Goal: Task Accomplishment & Management: Use online tool/utility

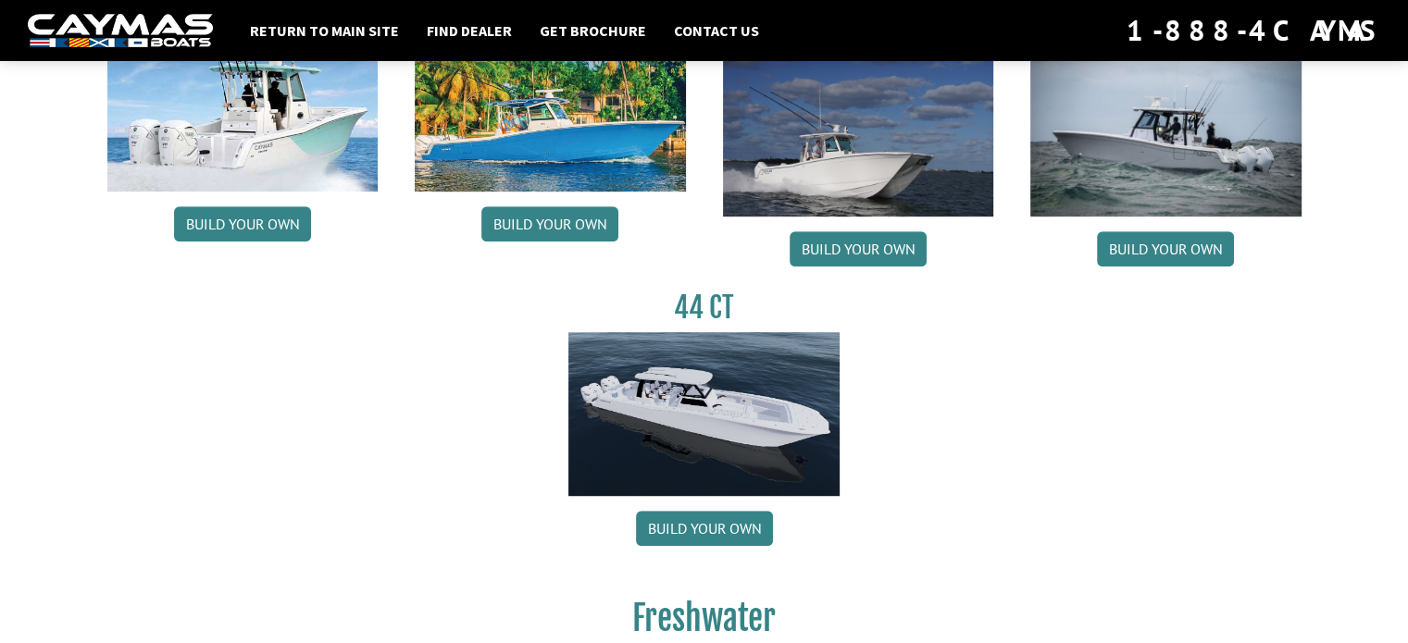
scroll to position [1018, 0]
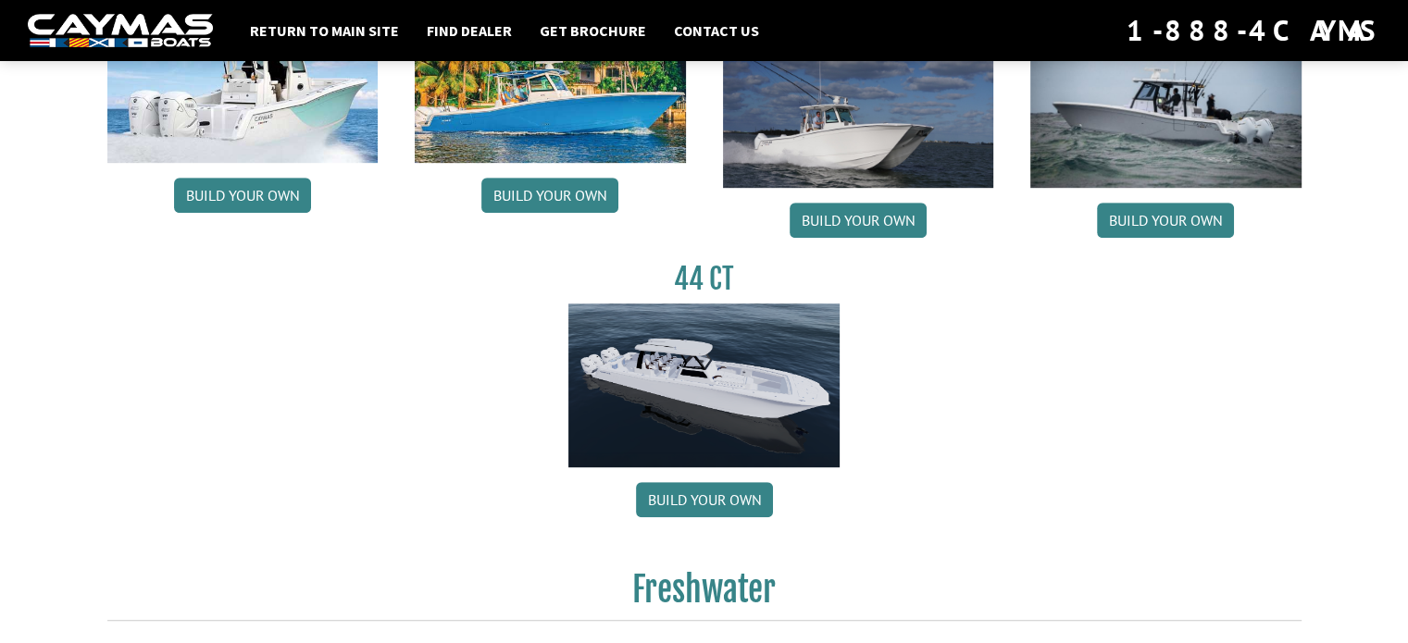
click at [695, 377] on img at bounding box center [703, 386] width 271 height 165
click at [693, 493] on link "Build your own" at bounding box center [704, 499] width 137 height 35
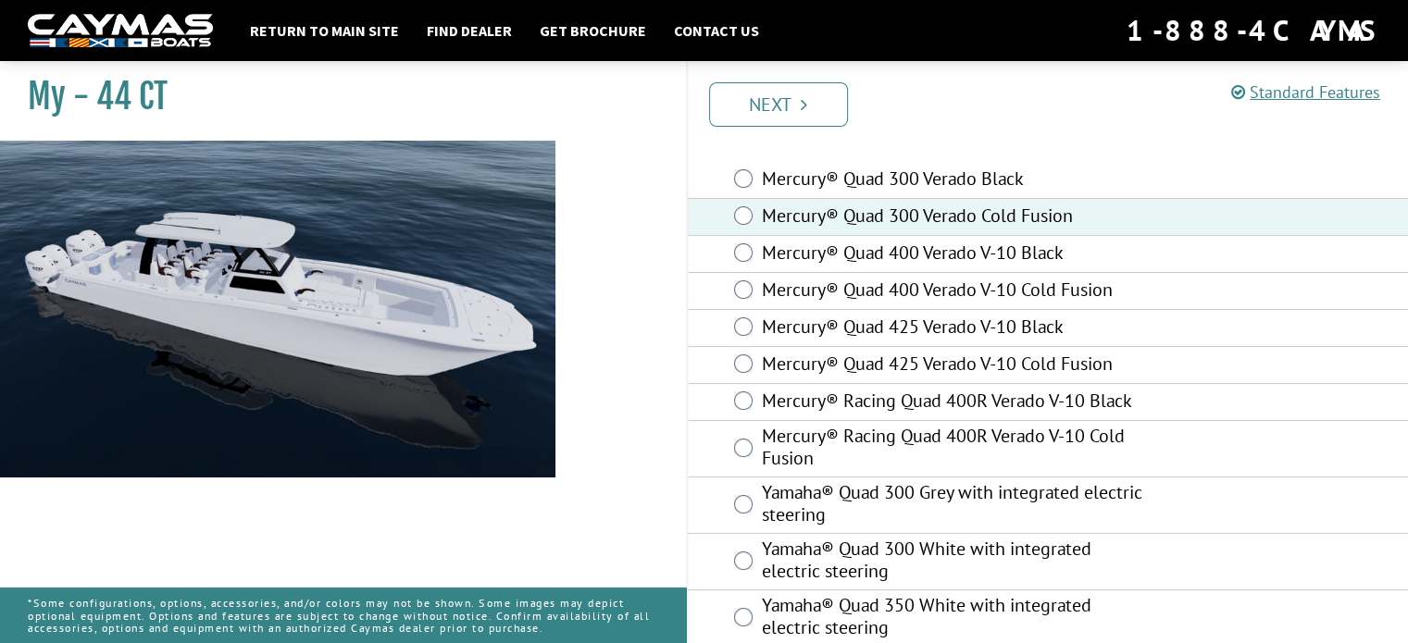
scroll to position [93, 0]
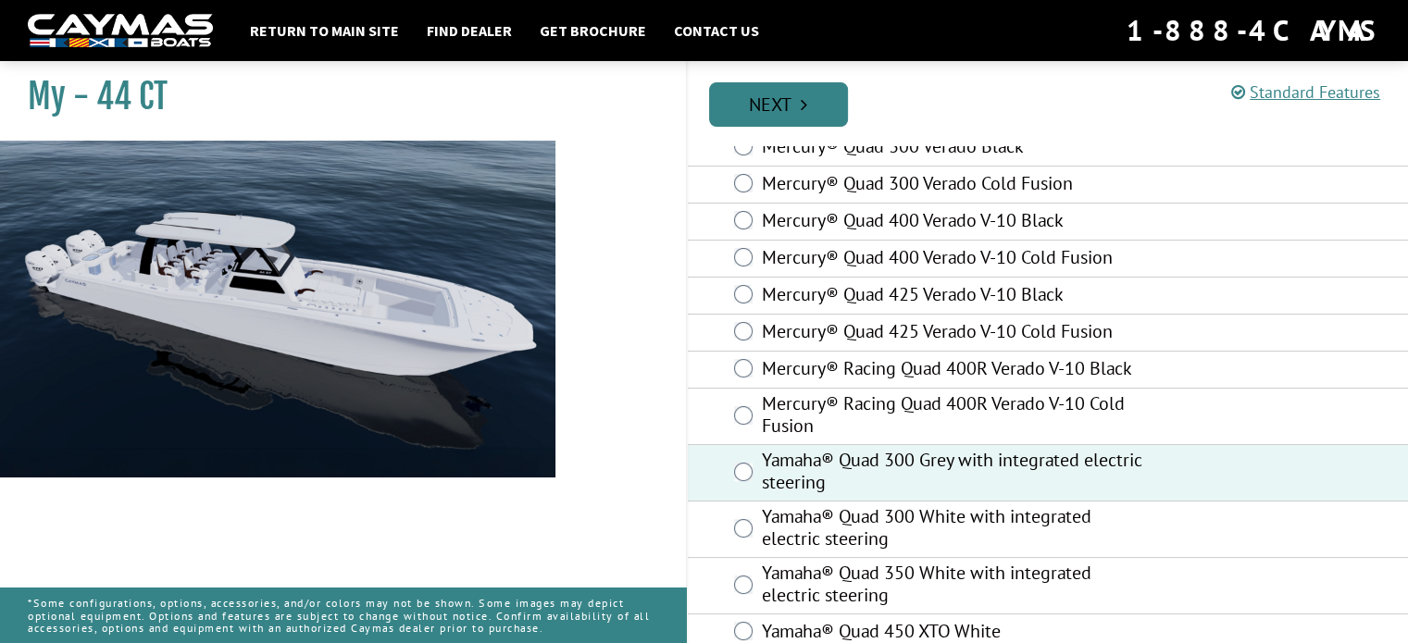
click at [778, 110] on link "Next" at bounding box center [778, 104] width 139 height 44
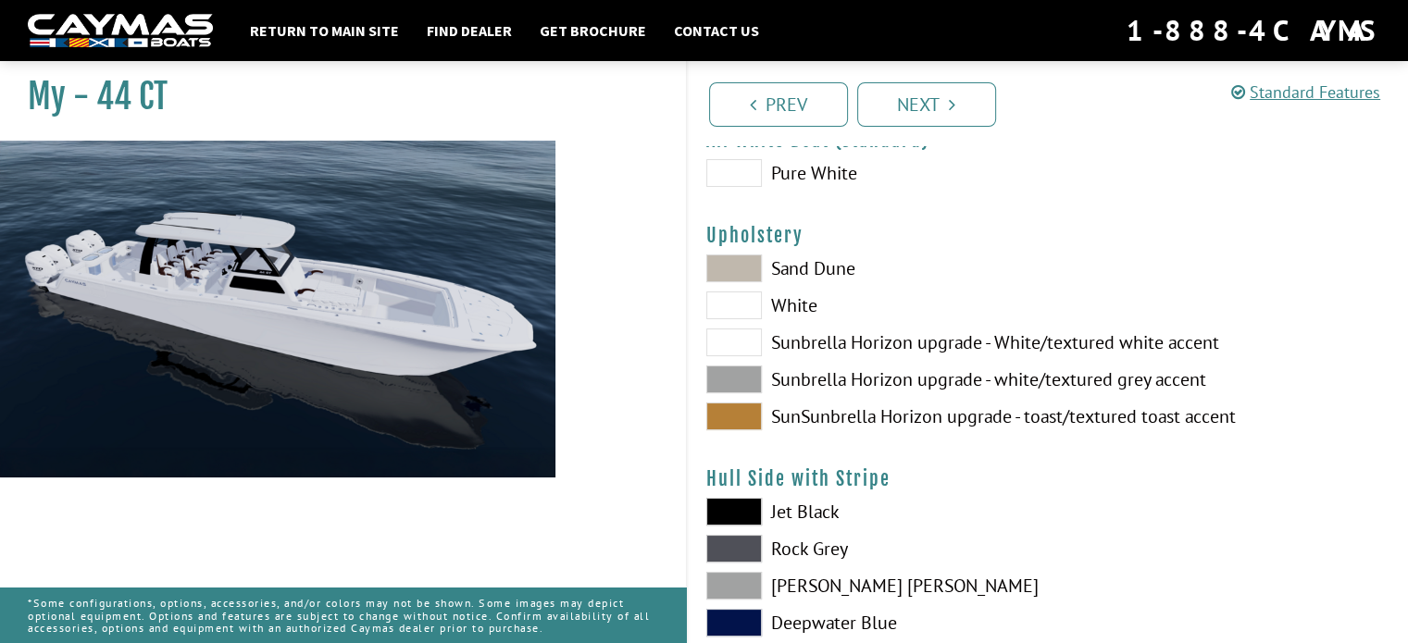
scroll to position [0, 0]
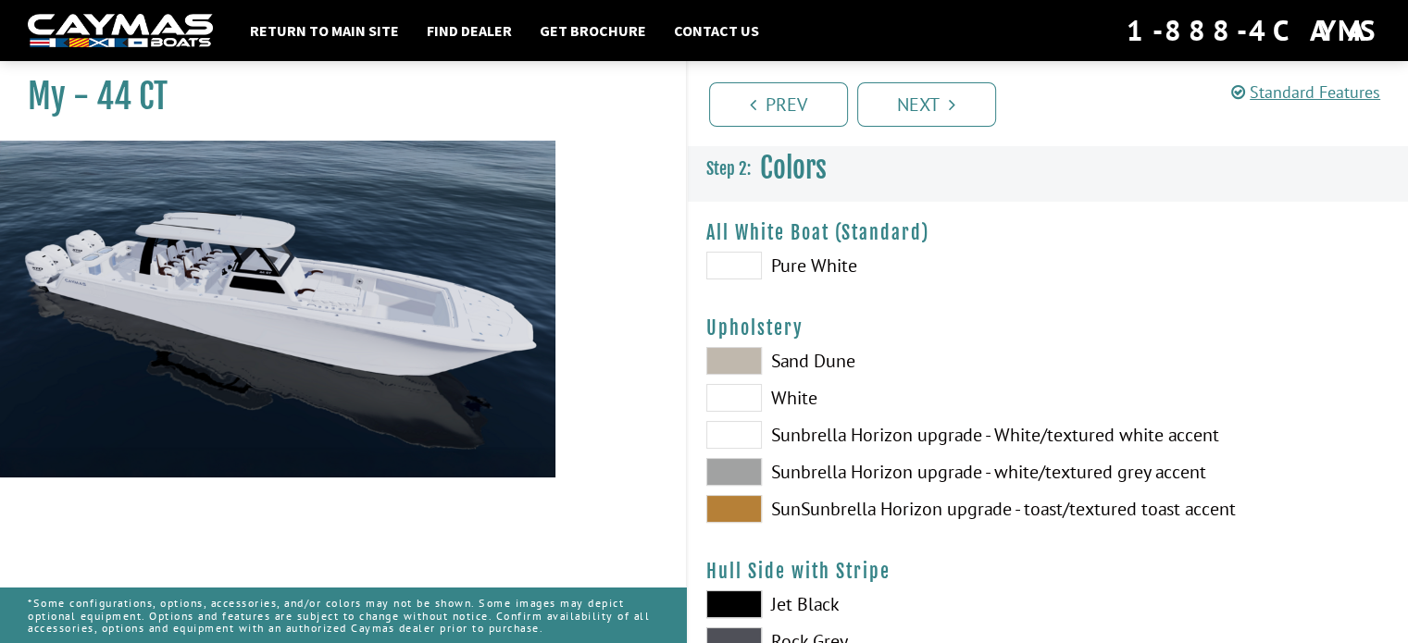
click at [730, 267] on span at bounding box center [734, 266] width 56 height 28
click at [744, 268] on span at bounding box center [734, 266] width 56 height 28
click at [738, 354] on span at bounding box center [734, 361] width 56 height 28
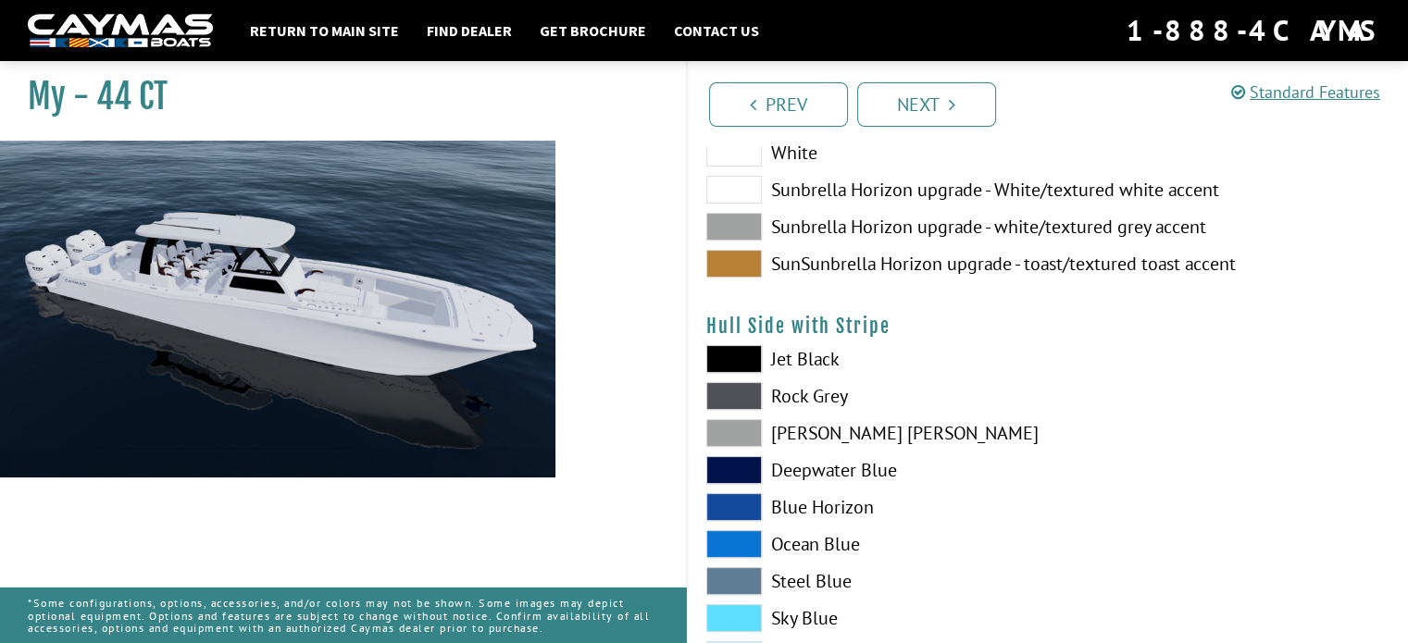
scroll to position [278, 0]
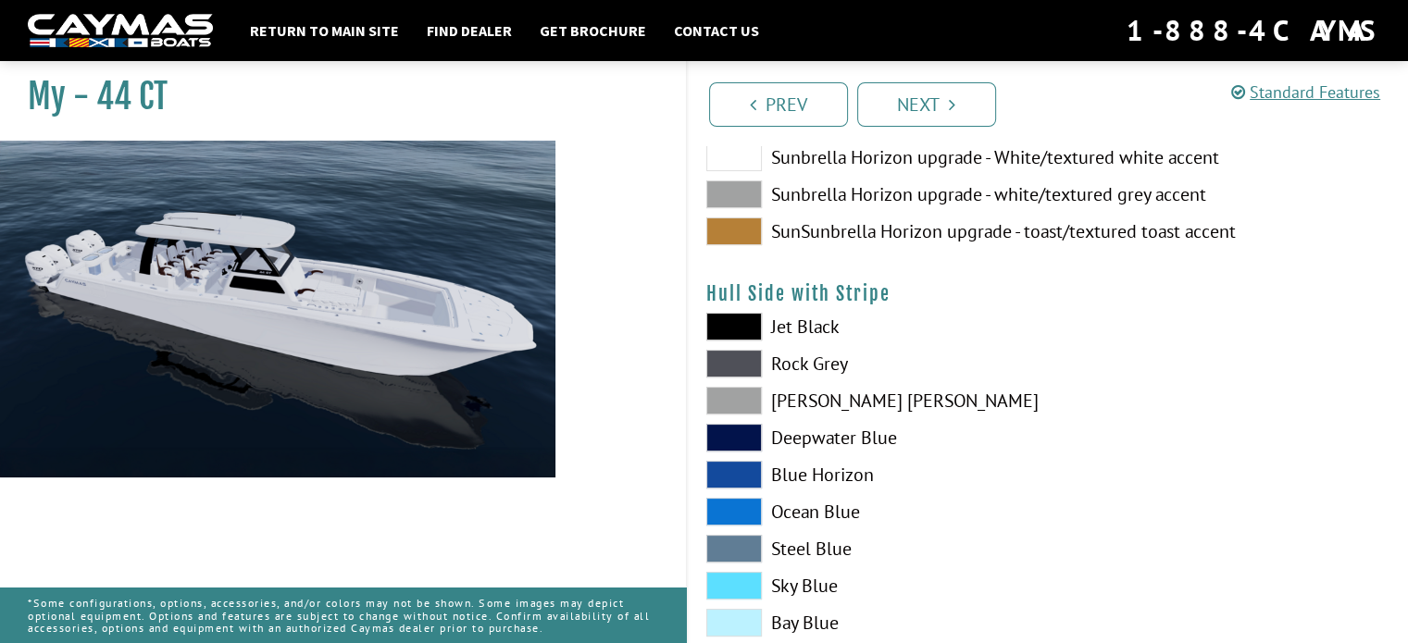
click at [743, 318] on span at bounding box center [734, 327] width 56 height 28
click at [740, 321] on span at bounding box center [734, 327] width 56 height 28
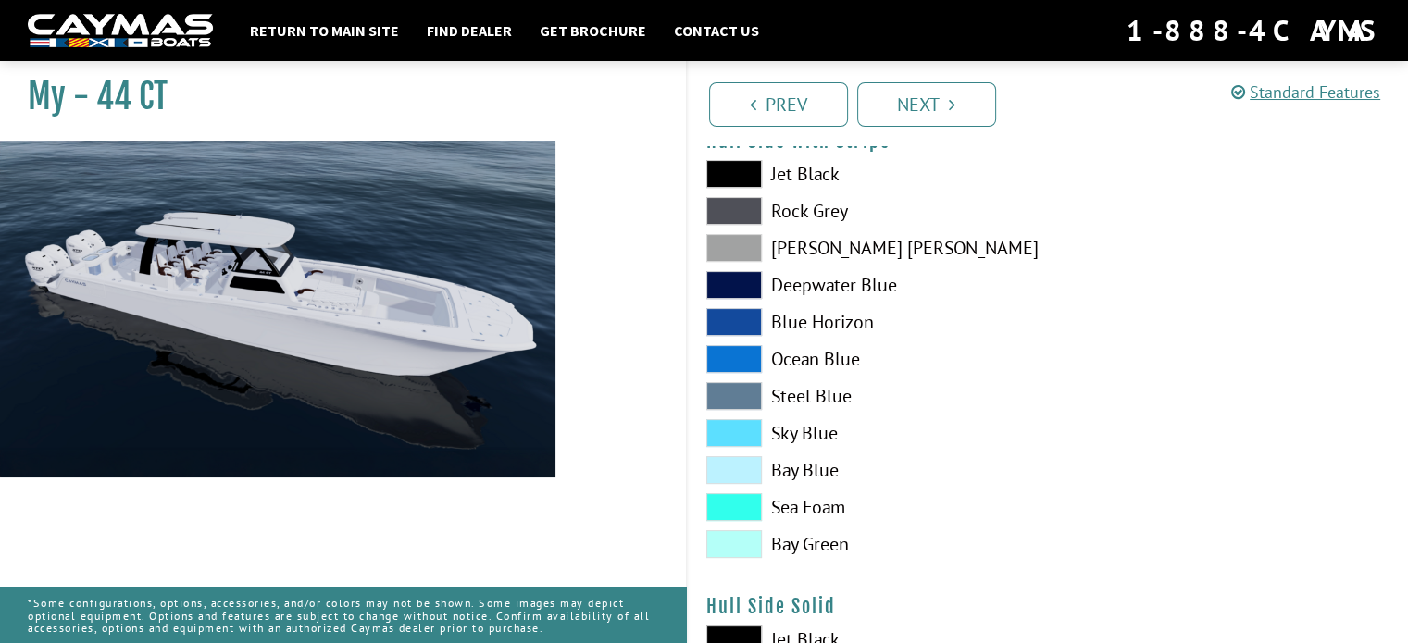
scroll to position [463, 0]
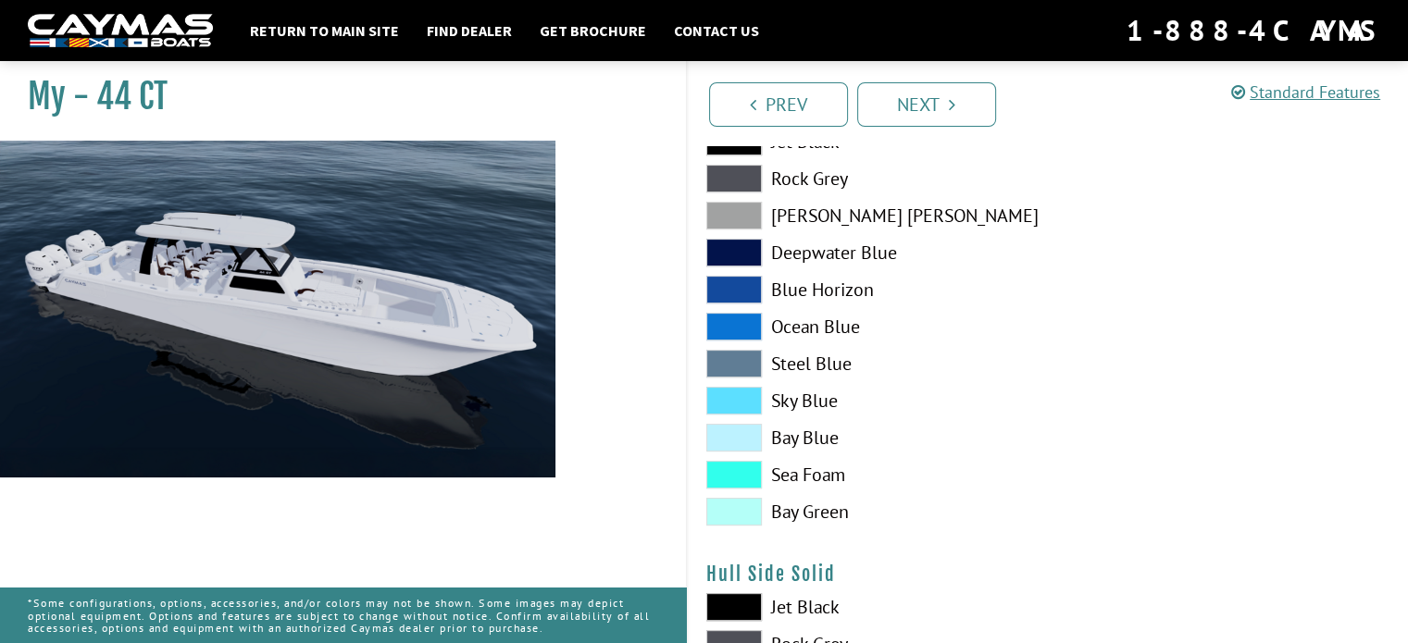
click at [739, 203] on span at bounding box center [734, 216] width 56 height 28
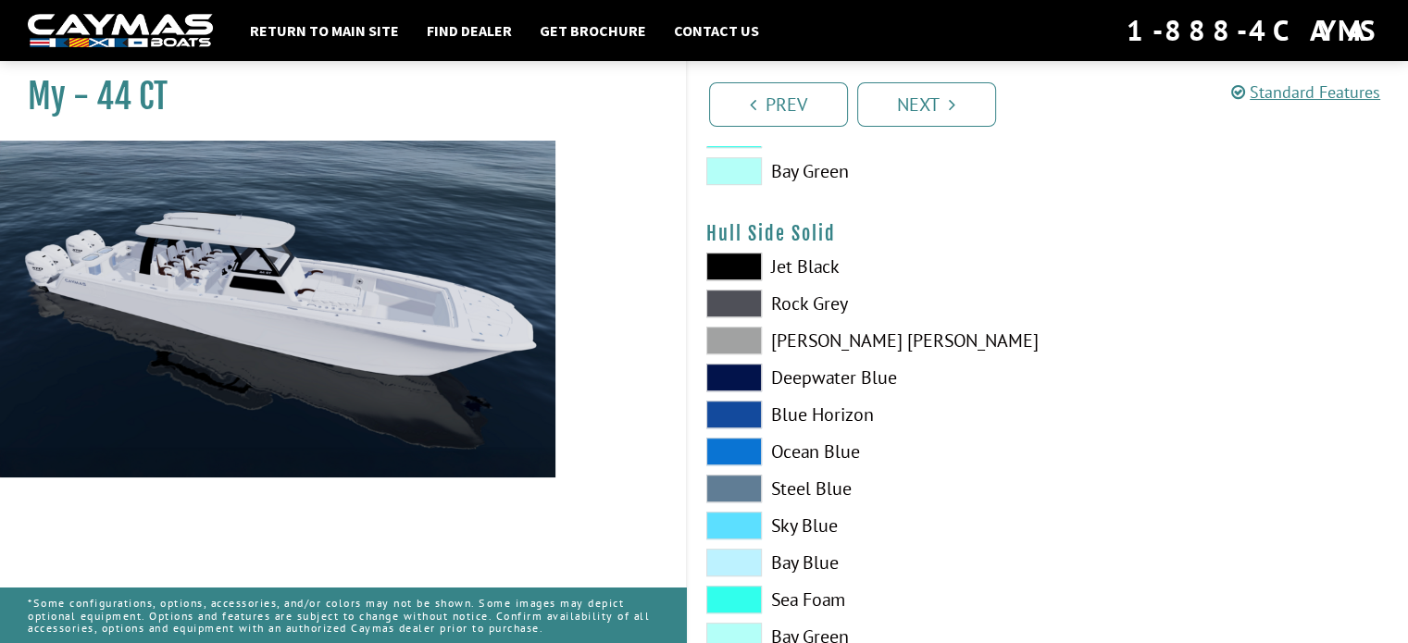
scroll to position [833, 0]
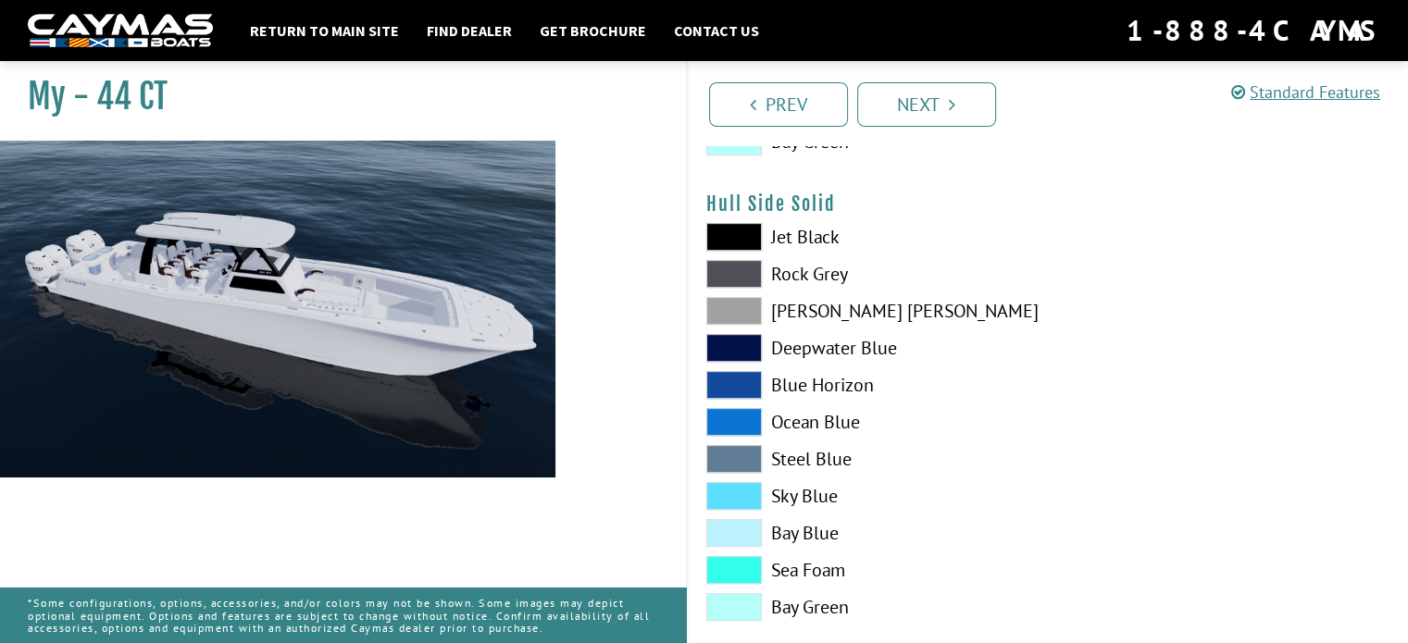
click at [741, 302] on span at bounding box center [734, 311] width 56 height 28
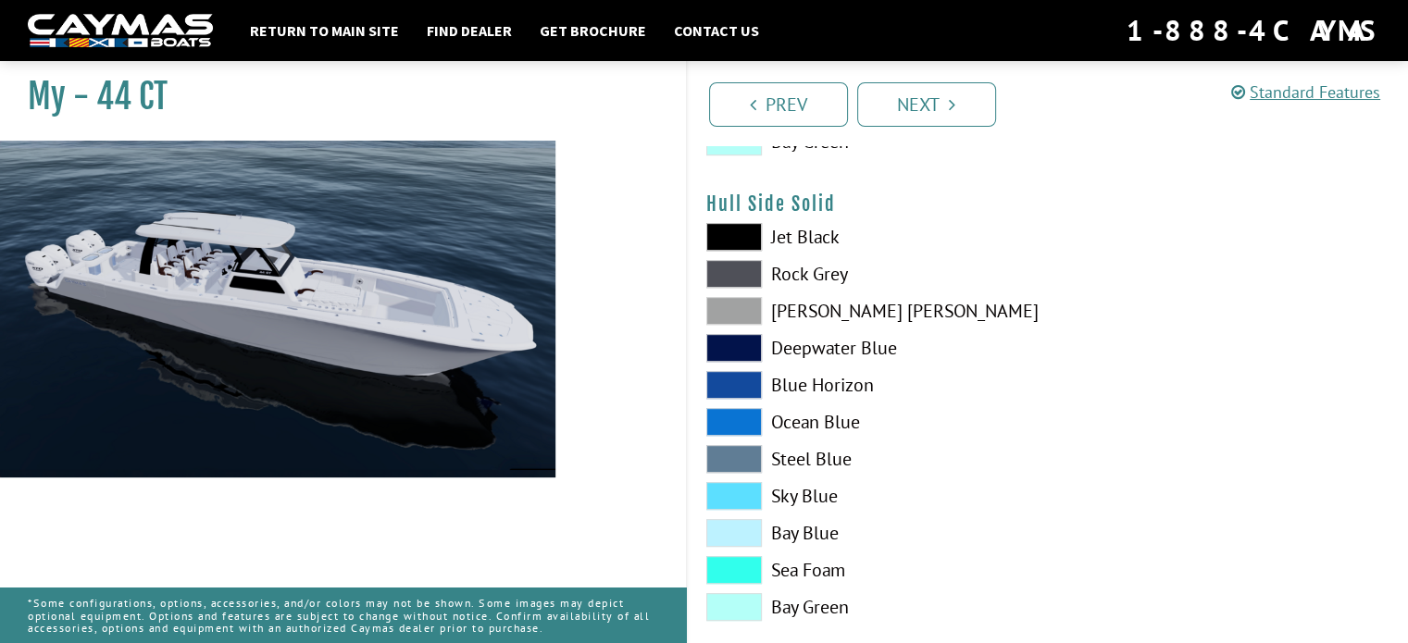
click at [733, 268] on span at bounding box center [734, 274] width 56 height 28
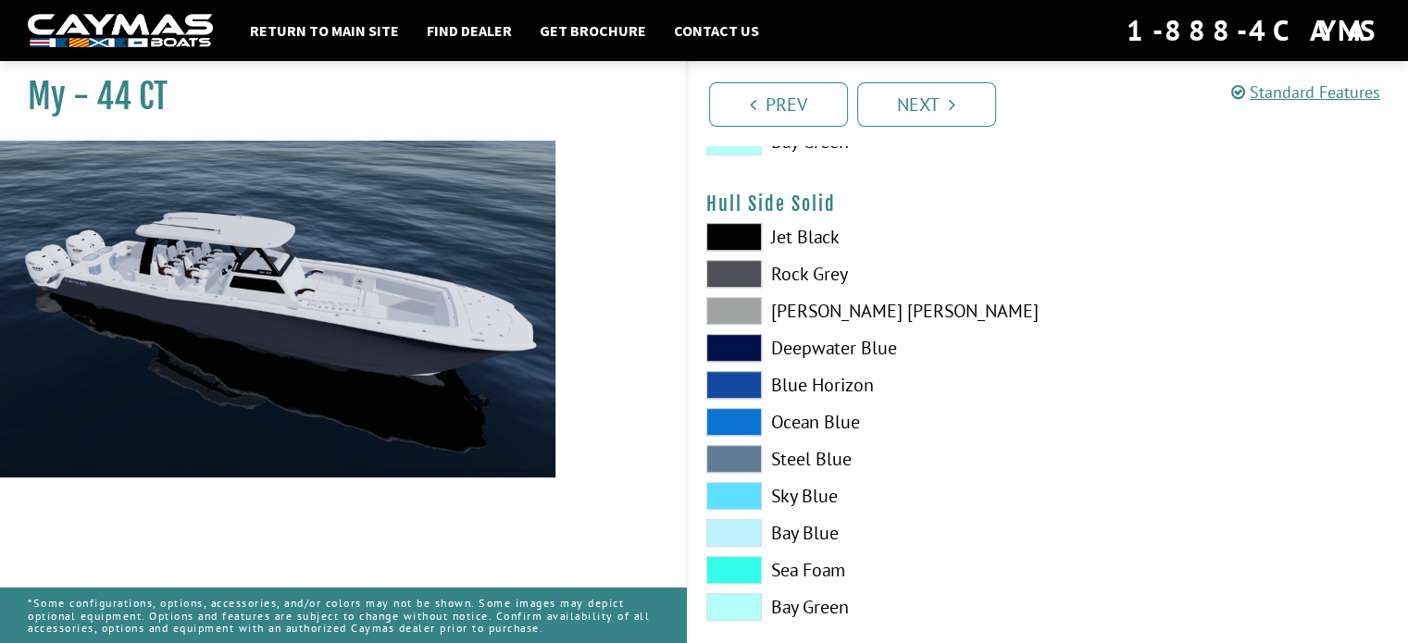
click at [730, 303] on span at bounding box center [734, 311] width 56 height 28
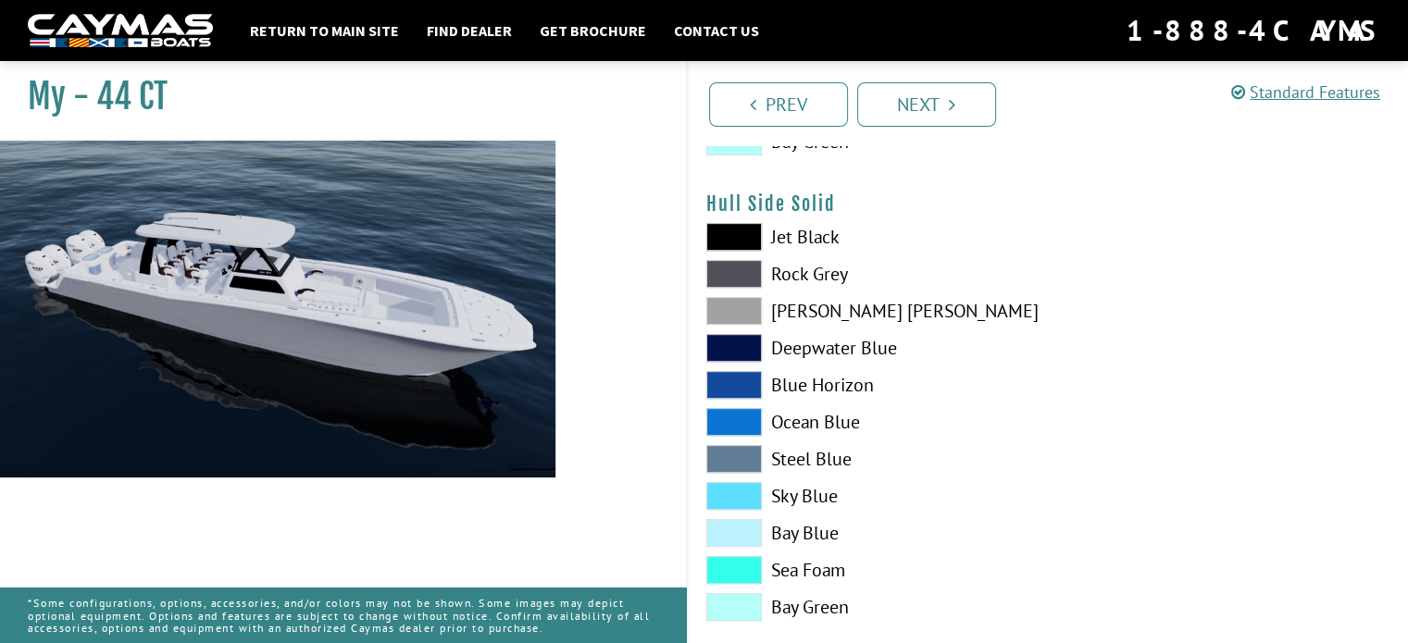
click at [743, 340] on span at bounding box center [734, 348] width 56 height 28
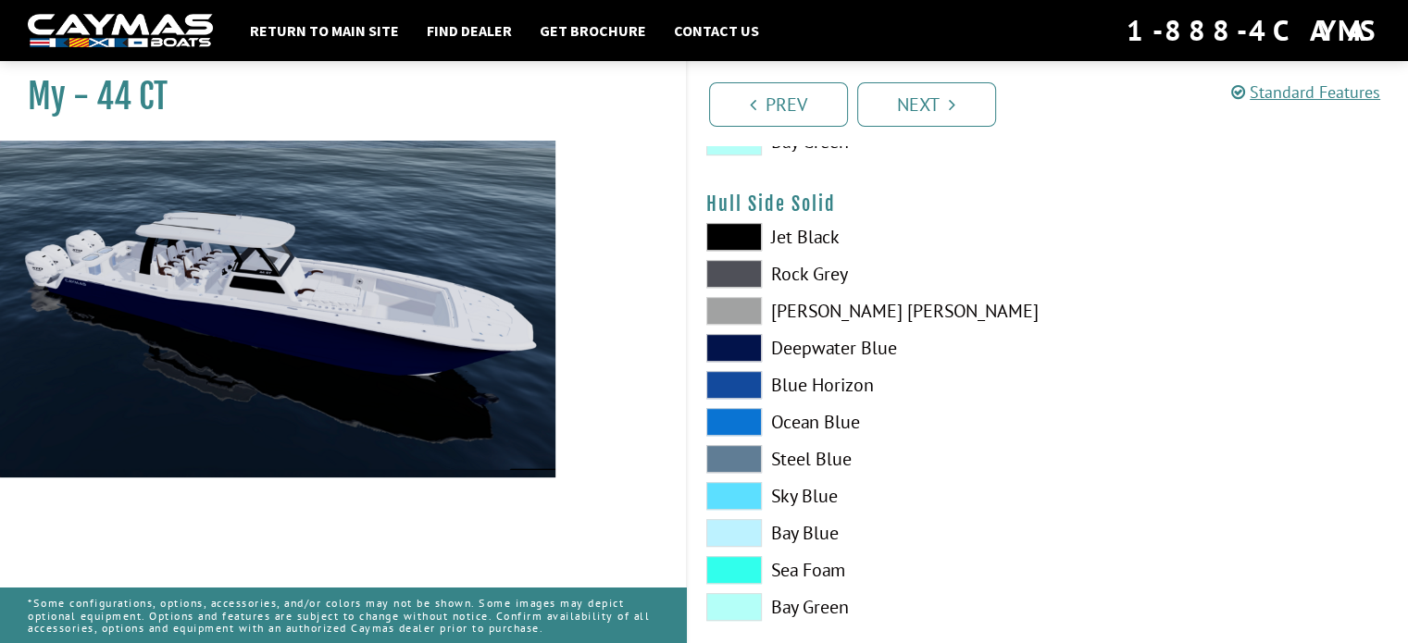
click at [734, 382] on span at bounding box center [734, 385] width 56 height 28
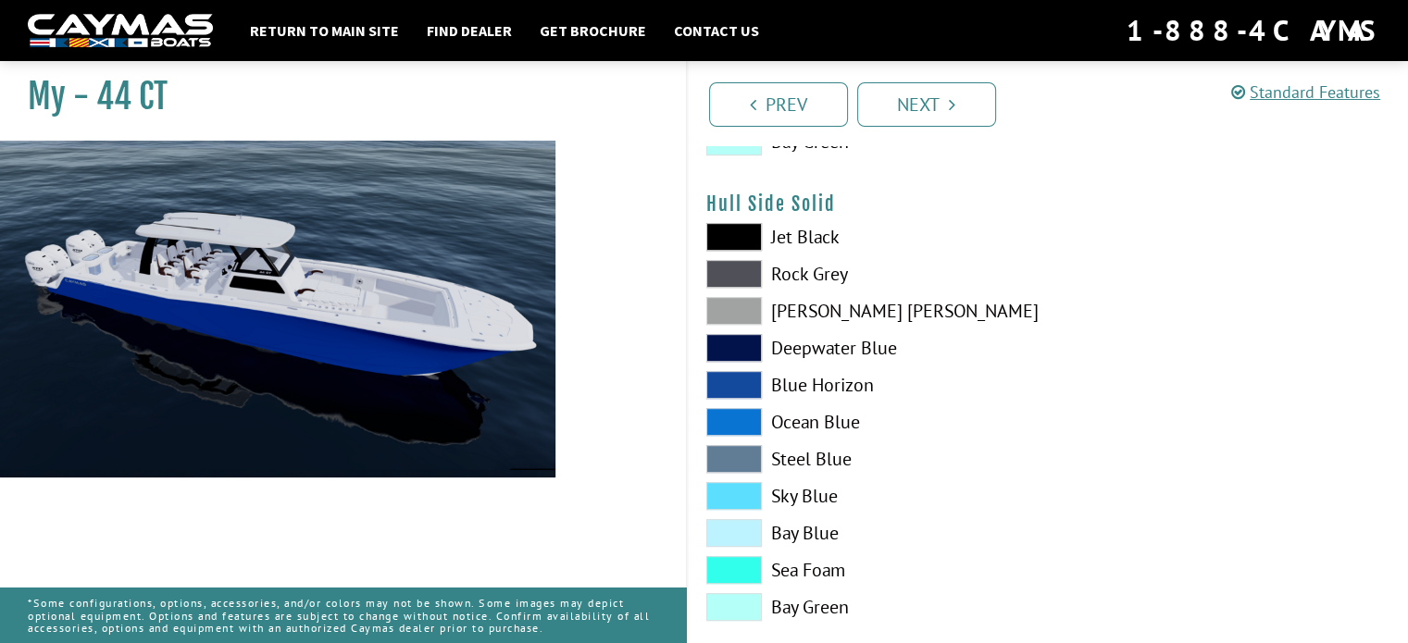
click at [730, 421] on span at bounding box center [734, 422] width 56 height 28
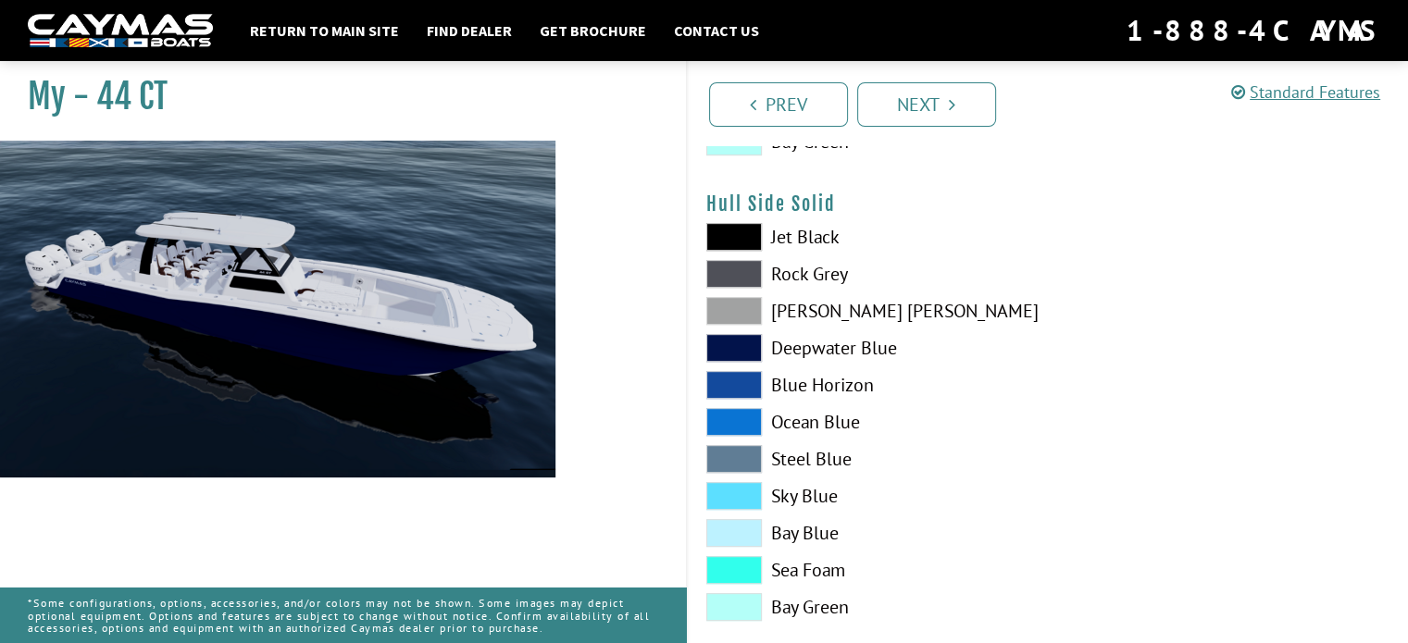
click at [736, 414] on span at bounding box center [734, 422] width 56 height 28
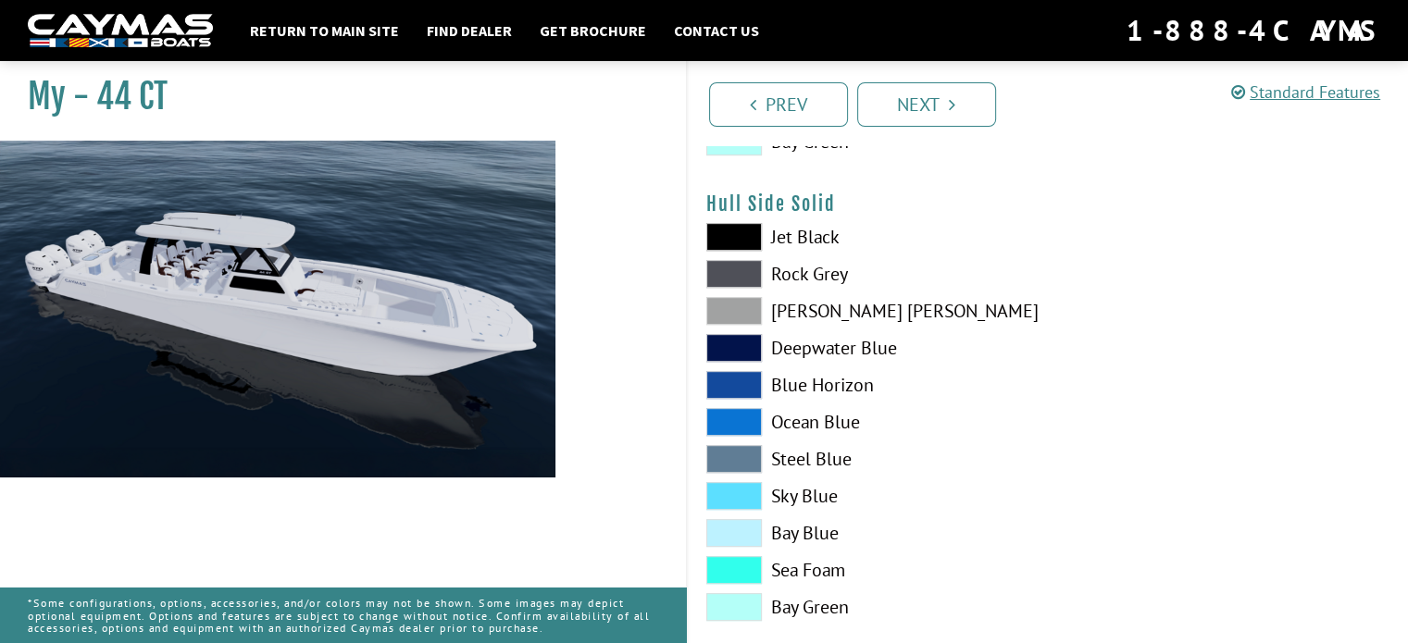
click at [732, 419] on span at bounding box center [734, 422] width 56 height 28
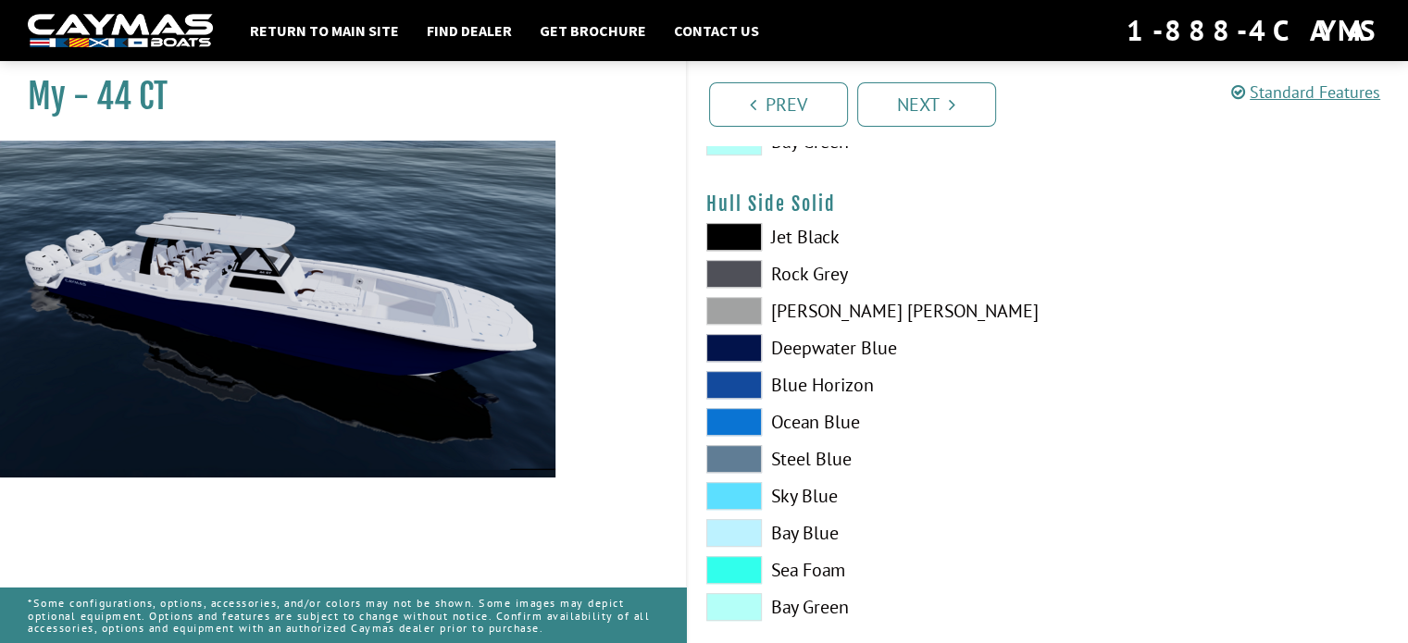
click at [730, 383] on span at bounding box center [734, 385] width 56 height 28
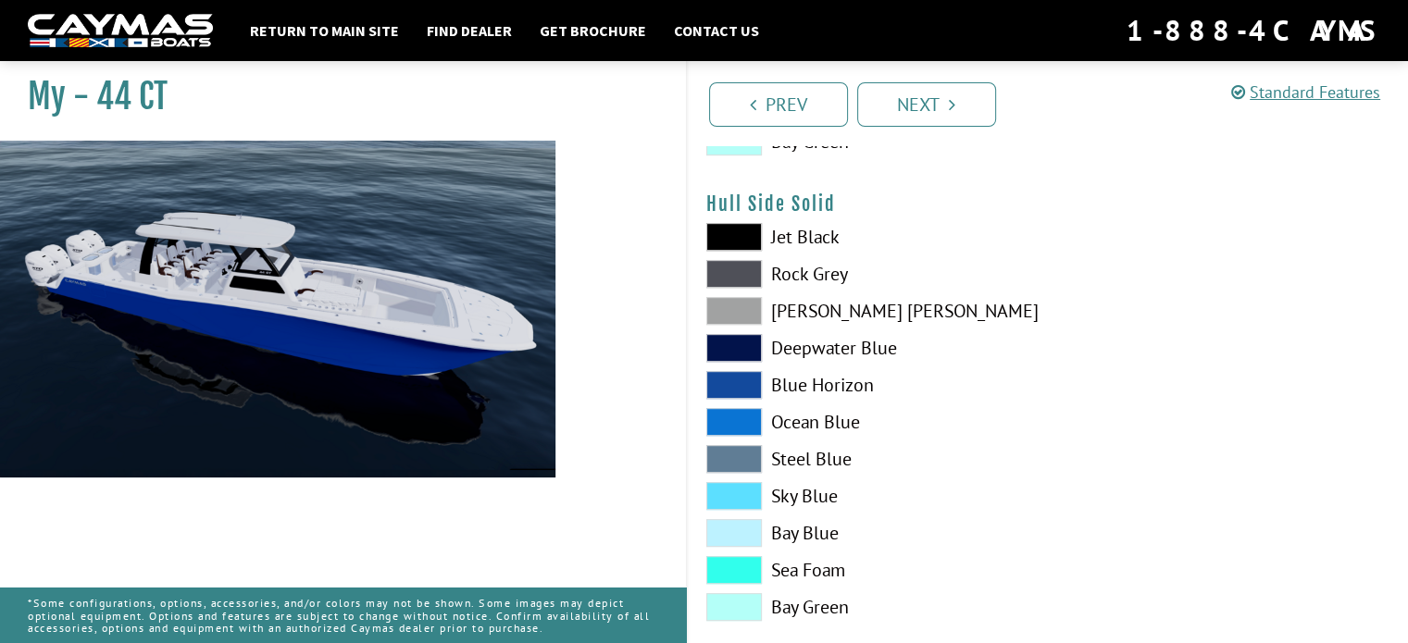
click at [742, 450] on span at bounding box center [734, 459] width 56 height 28
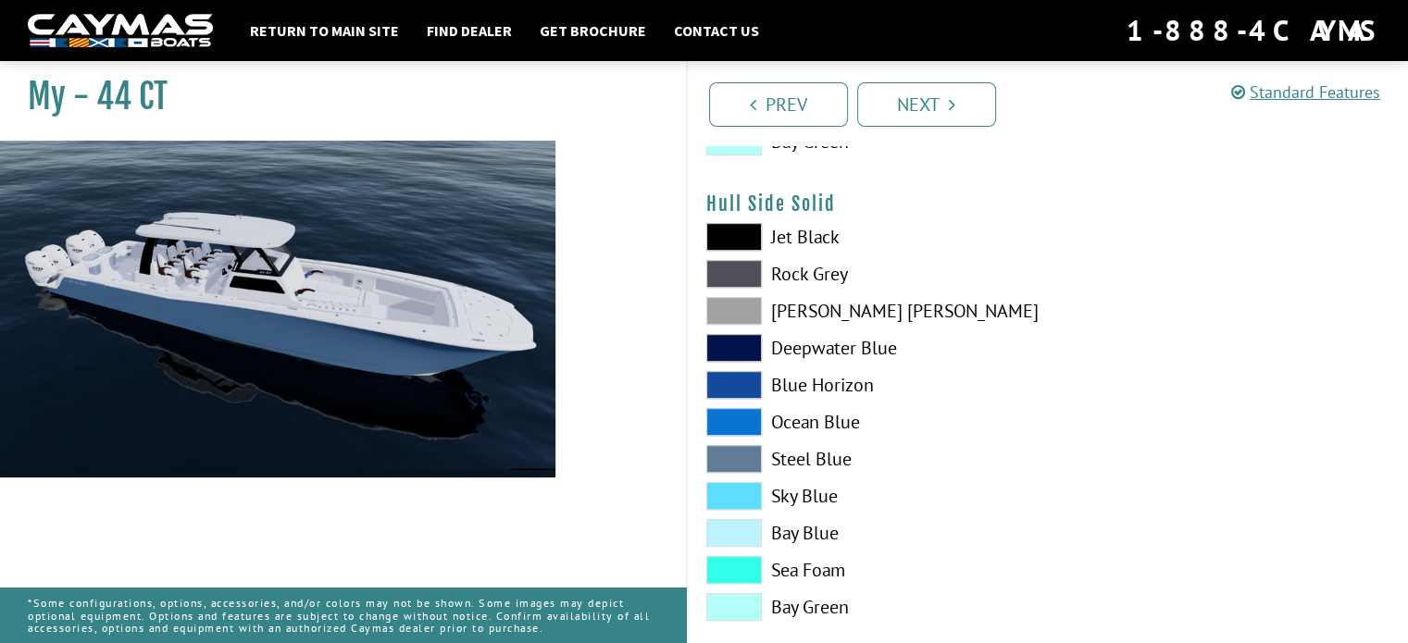
click at [741, 495] on span at bounding box center [734, 496] width 56 height 28
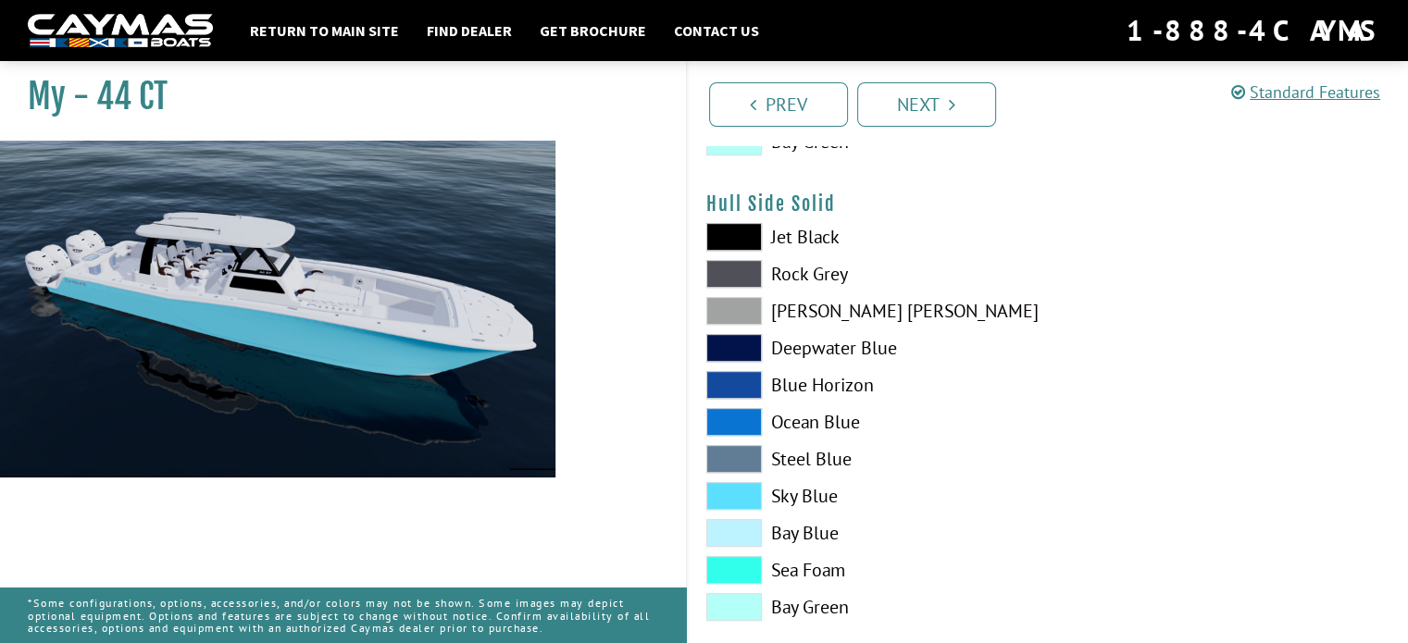
click at [722, 382] on span at bounding box center [734, 385] width 56 height 28
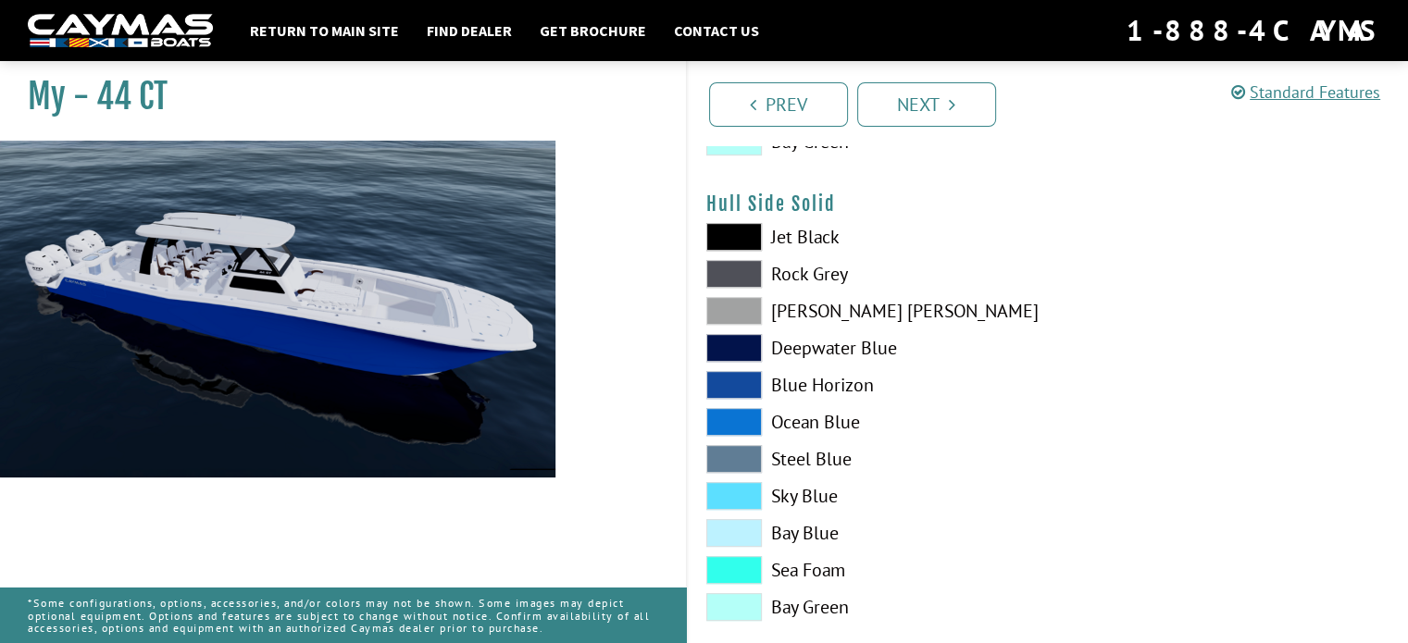
click at [728, 303] on span at bounding box center [734, 311] width 56 height 28
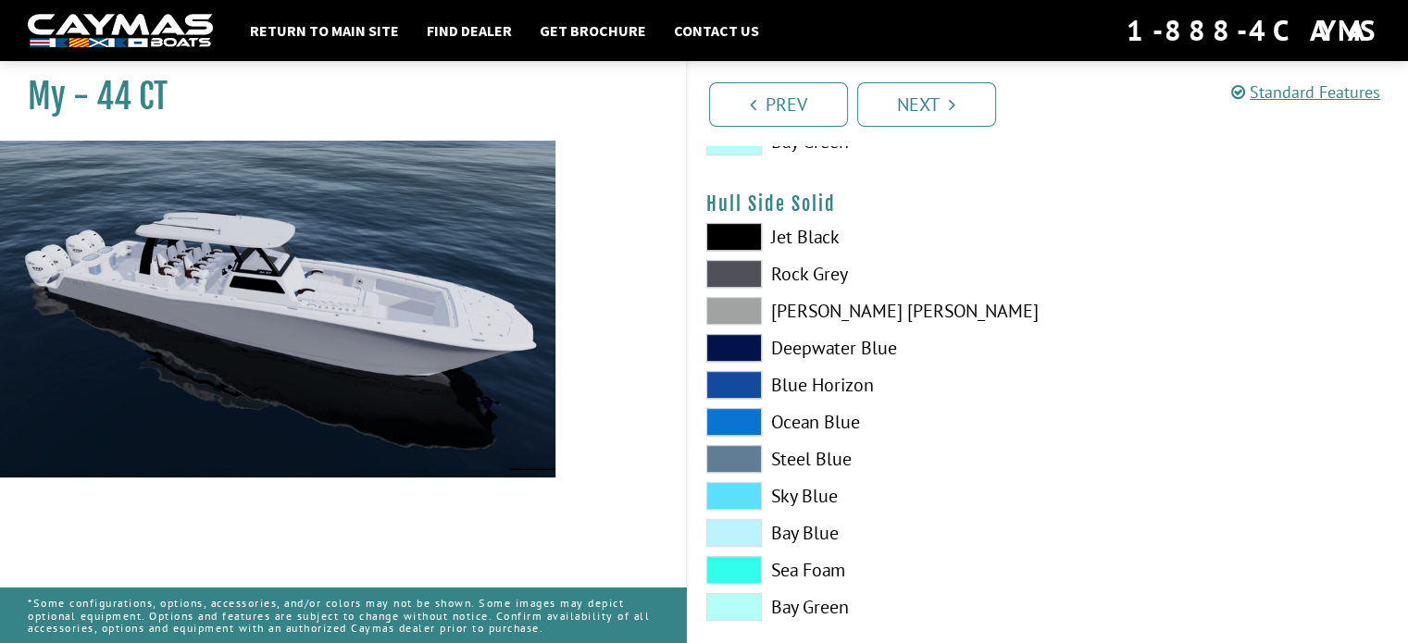
click at [728, 343] on span at bounding box center [734, 348] width 56 height 28
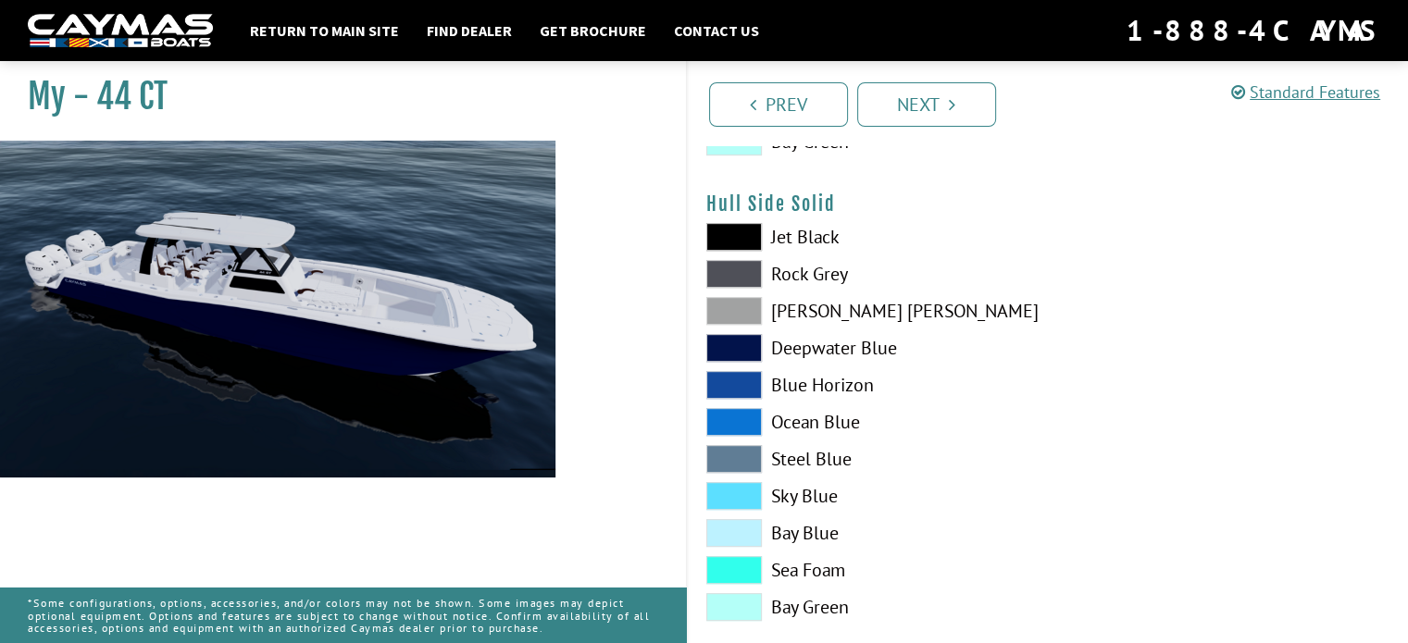
click at [730, 386] on span at bounding box center [734, 385] width 56 height 28
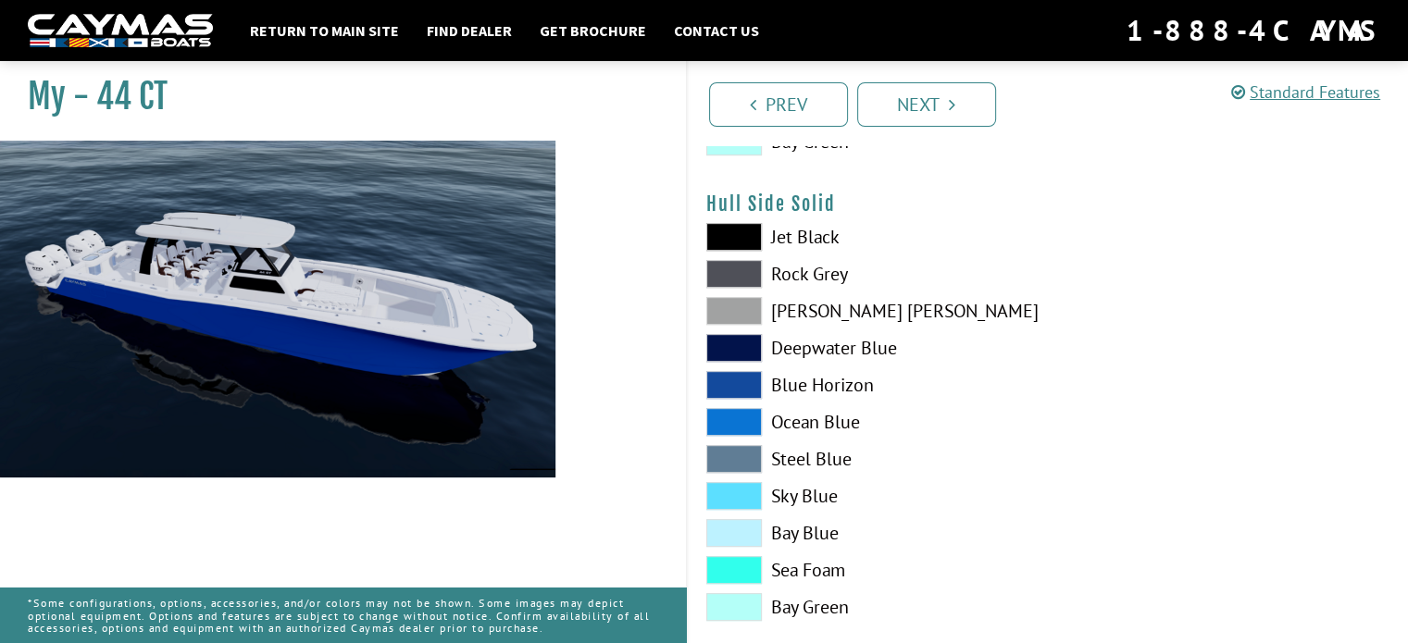
click at [724, 416] on span at bounding box center [734, 422] width 56 height 28
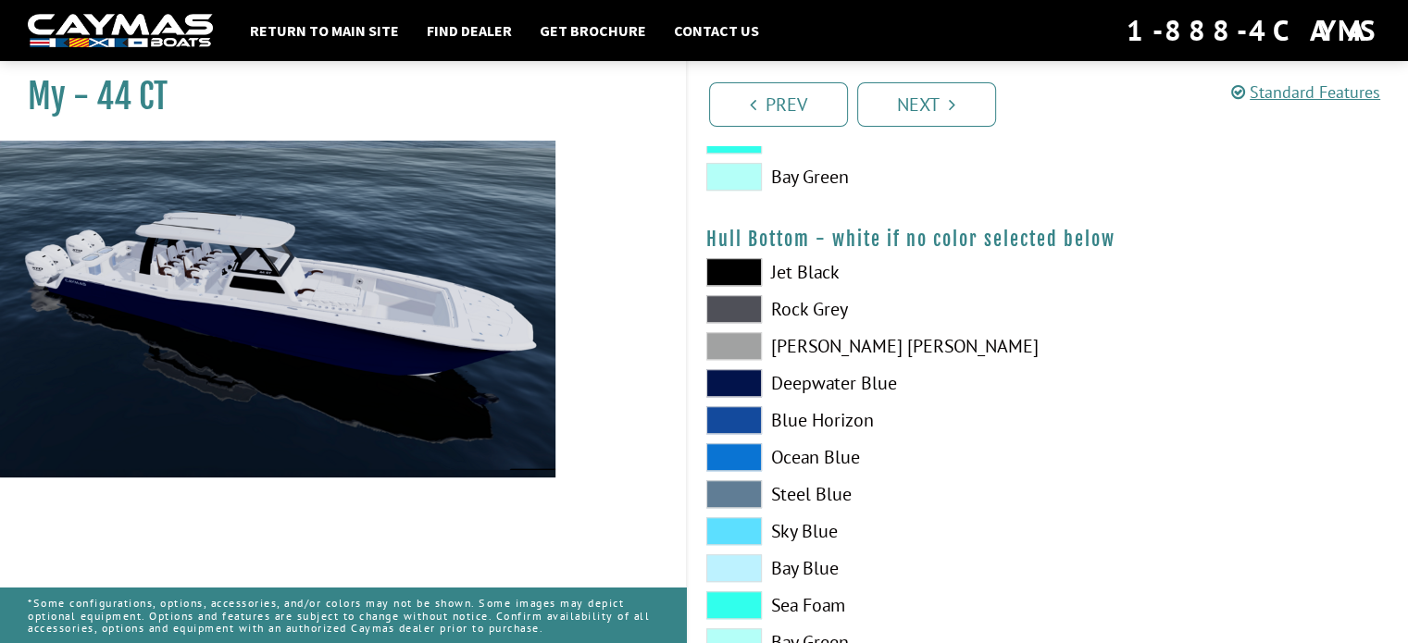
scroll to position [1296, 0]
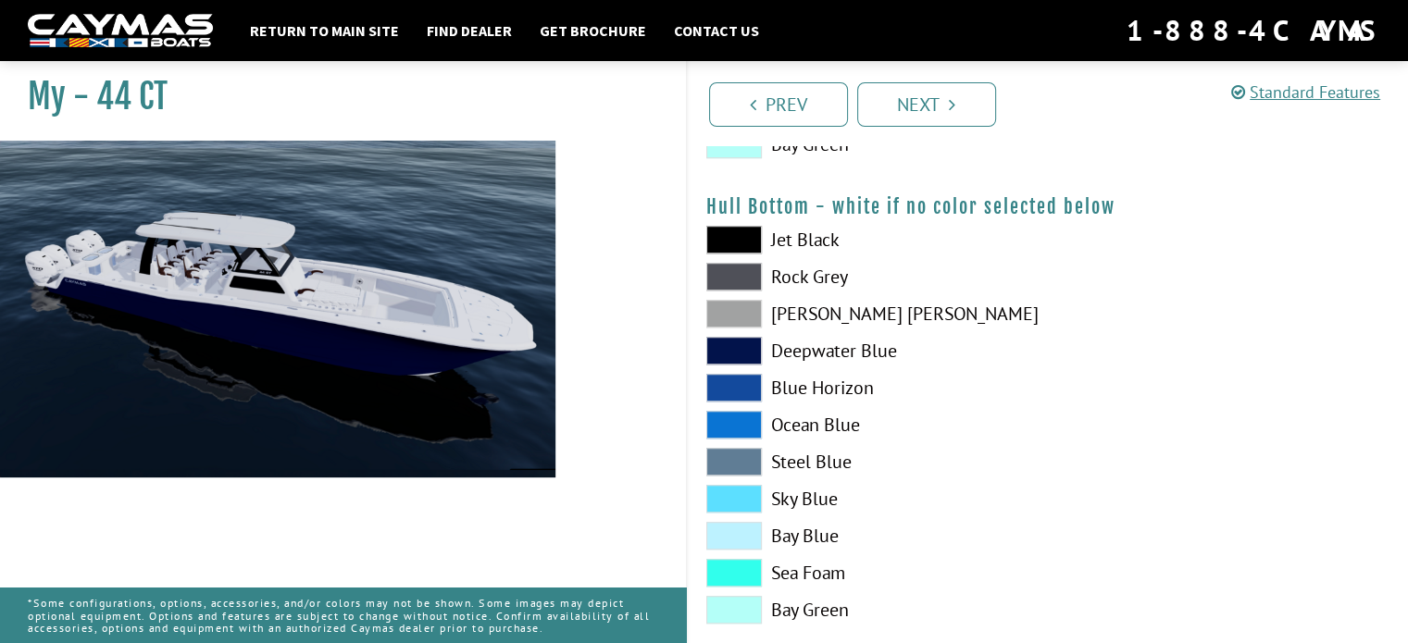
click at [713, 418] on span at bounding box center [734, 425] width 56 height 28
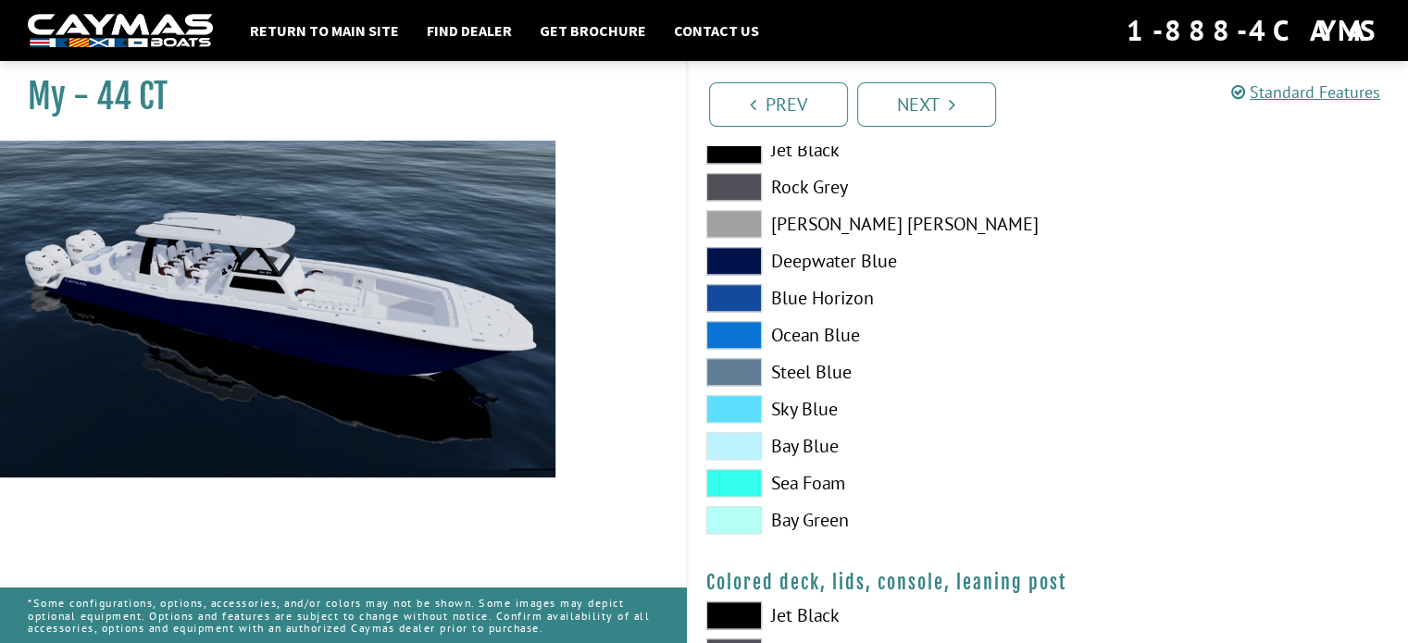
scroll to position [1759, 0]
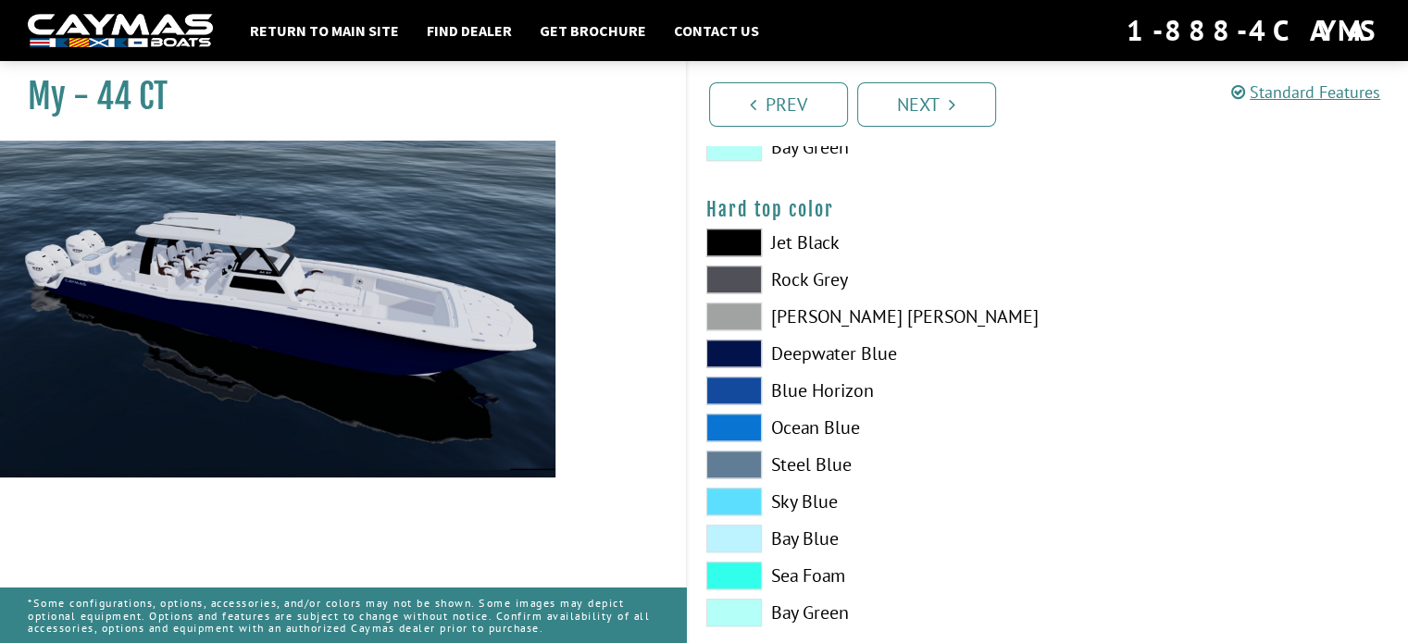
click at [739, 310] on span at bounding box center [734, 317] width 56 height 28
click at [737, 310] on span at bounding box center [734, 317] width 56 height 28
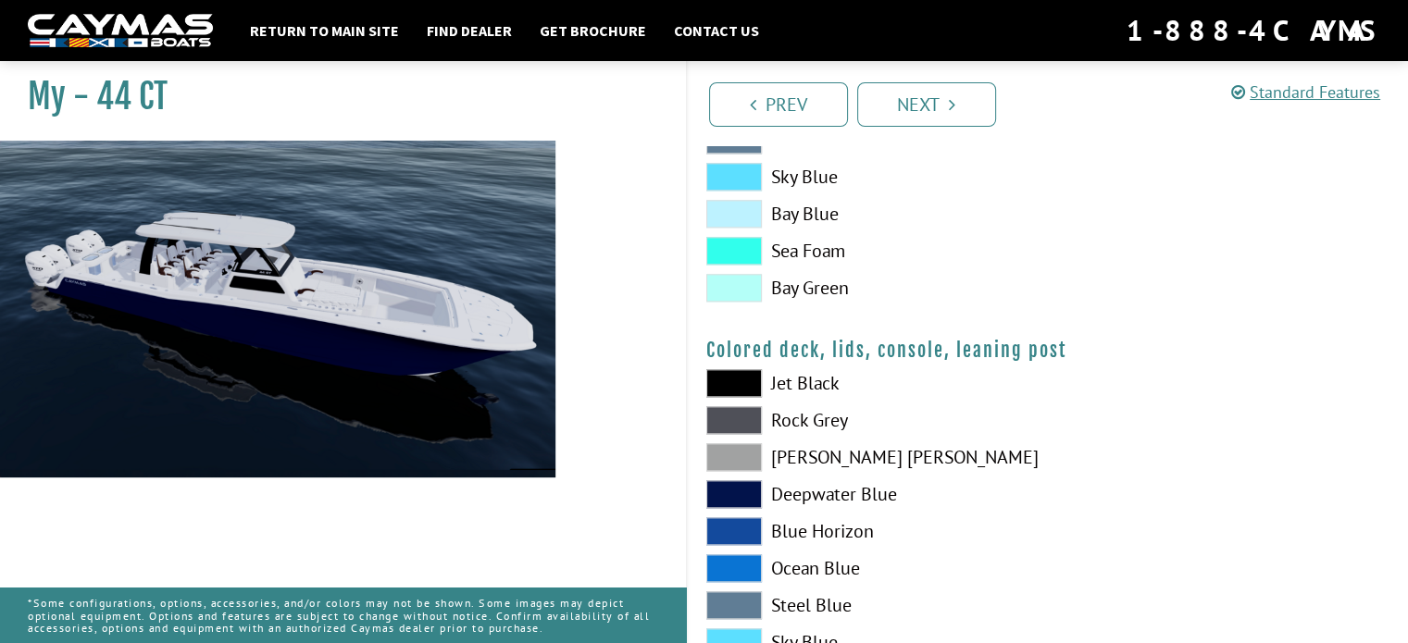
scroll to position [2129, 0]
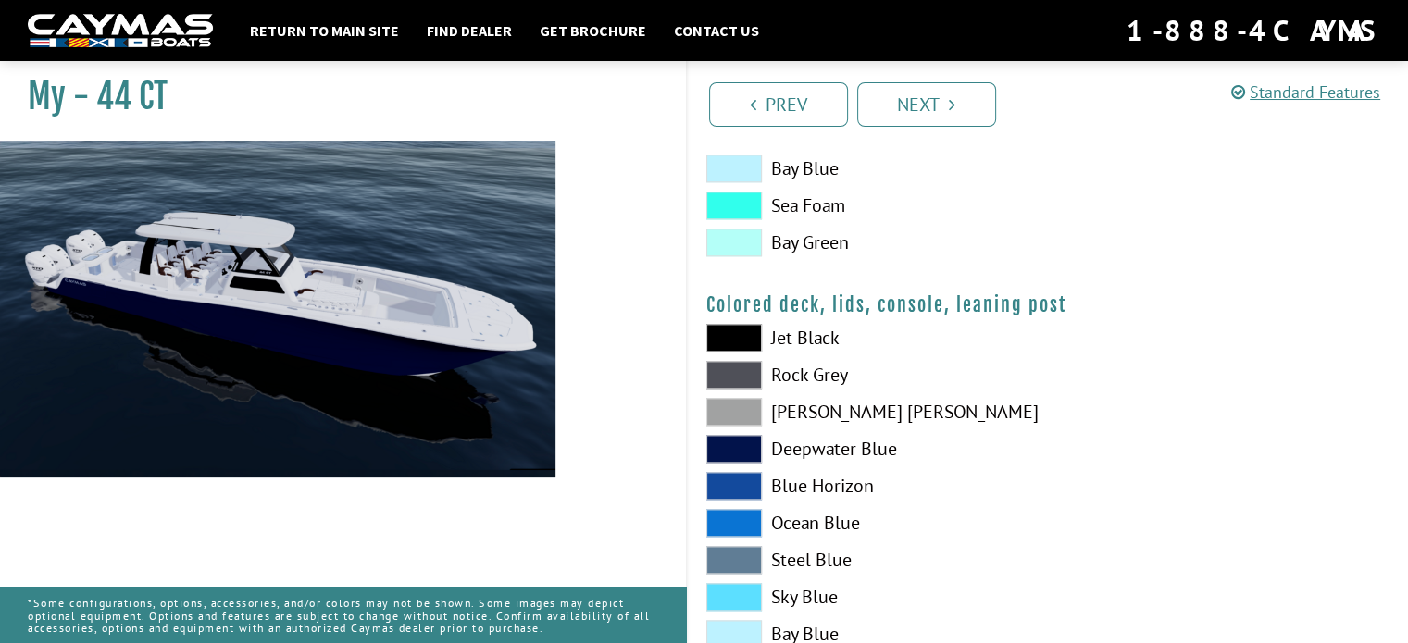
click at [741, 370] on span at bounding box center [734, 375] width 56 height 28
click at [730, 411] on span at bounding box center [734, 412] width 56 height 28
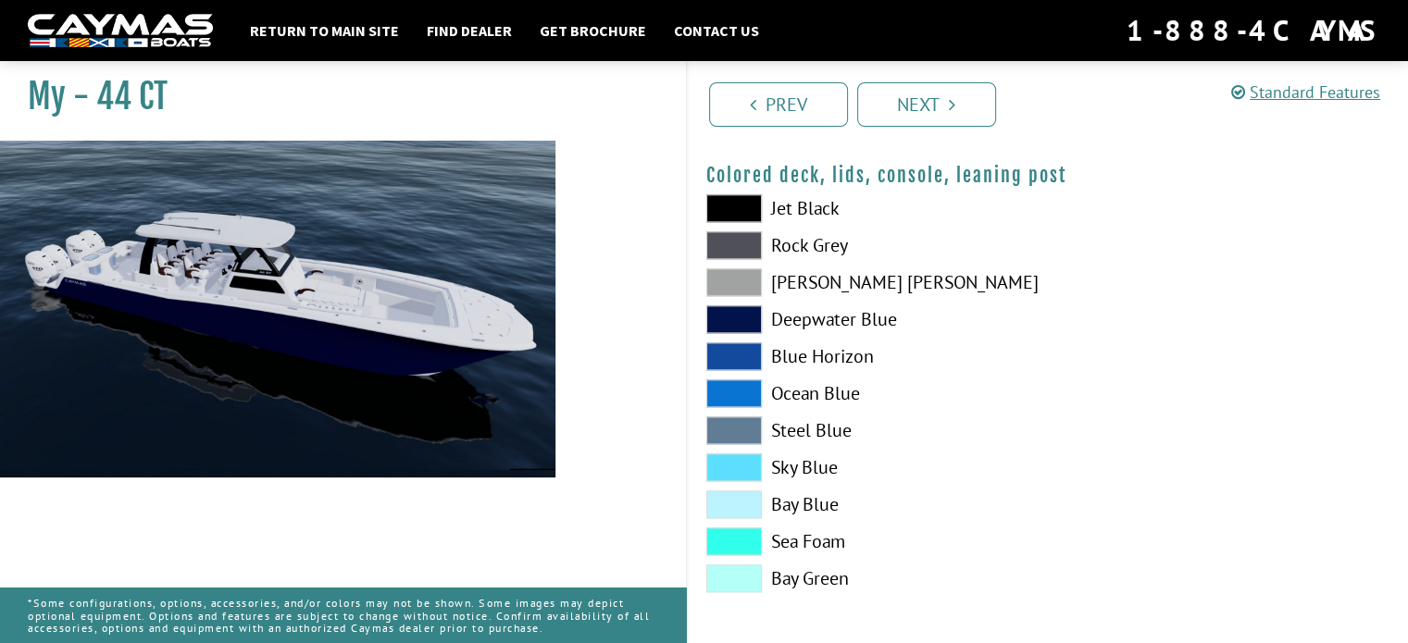
scroll to position [2260, 0]
click at [924, 106] on link "Next" at bounding box center [926, 104] width 139 height 44
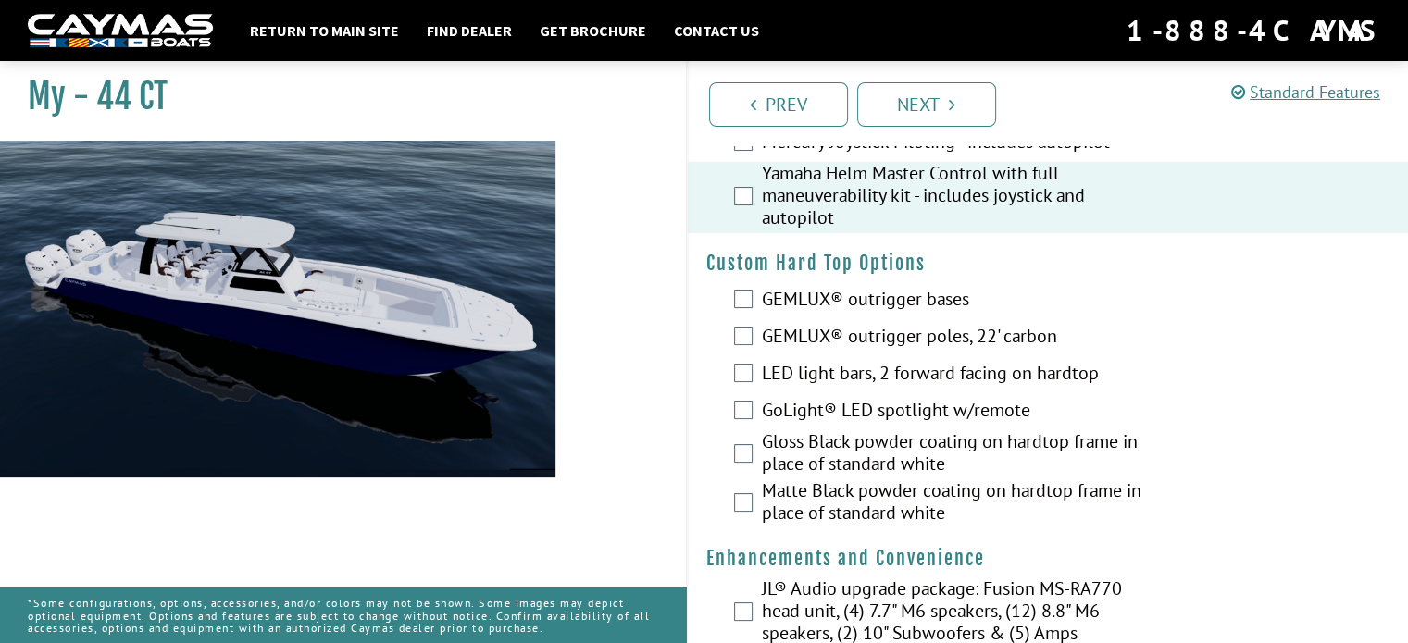
scroll to position [185, 0]
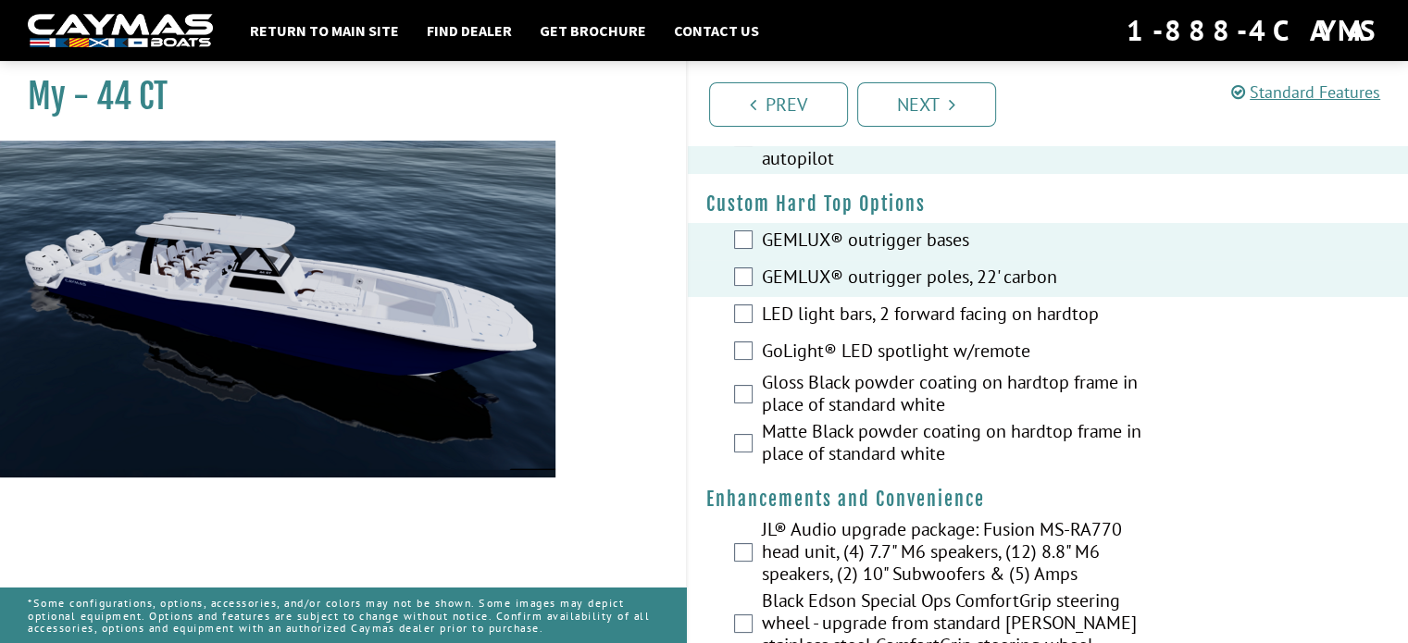
click at [732, 309] on div "LED light bars, 2 forward facing on hardtop" at bounding box center [1048, 315] width 721 height 37
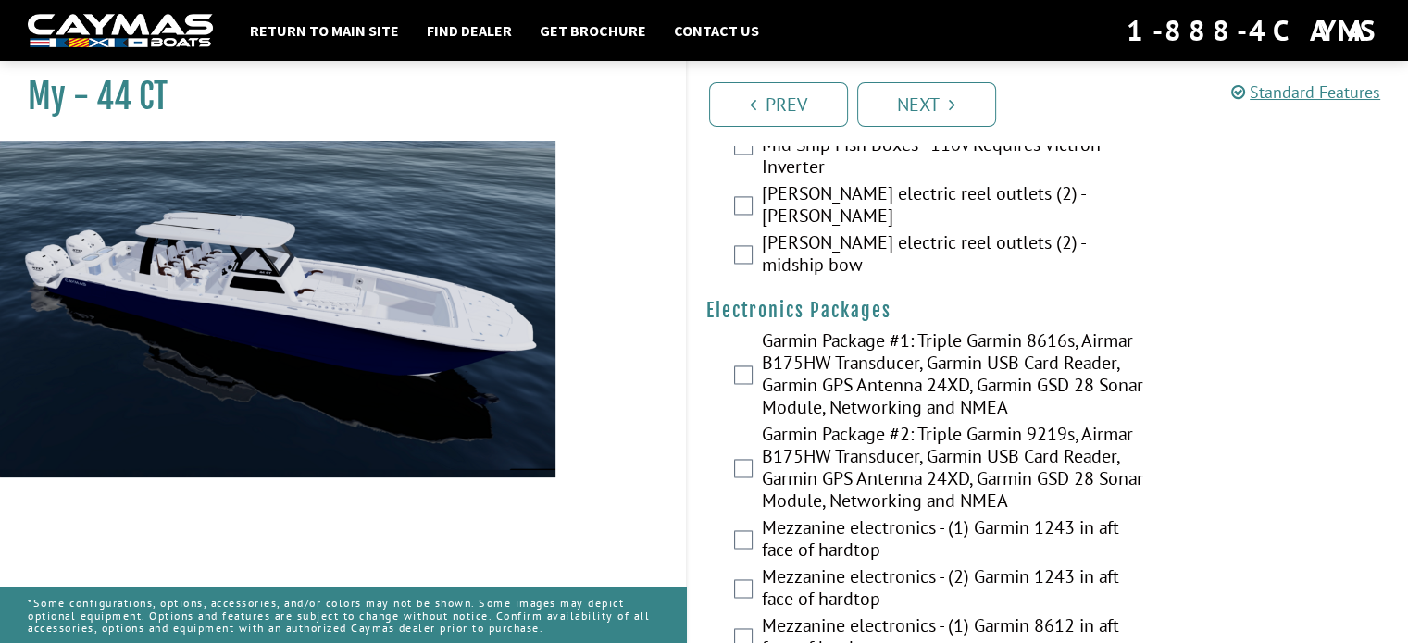
scroll to position [2264, 0]
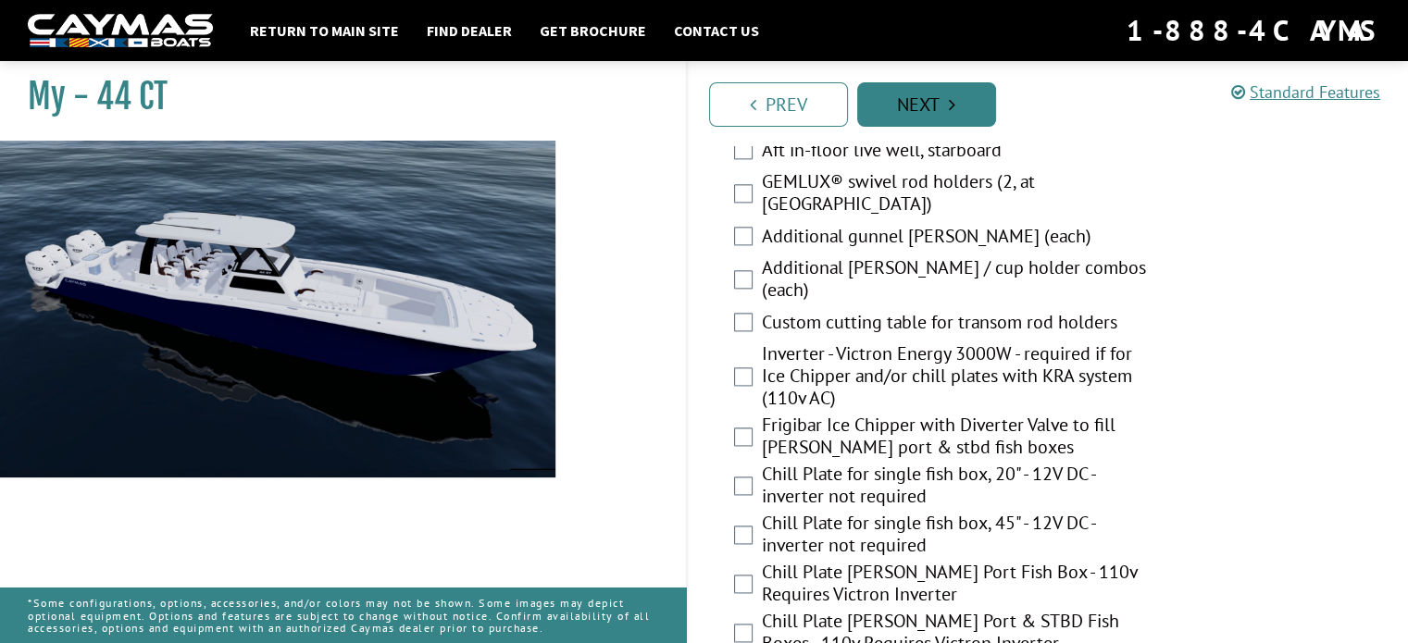
click at [890, 111] on link "Next" at bounding box center [926, 104] width 139 height 44
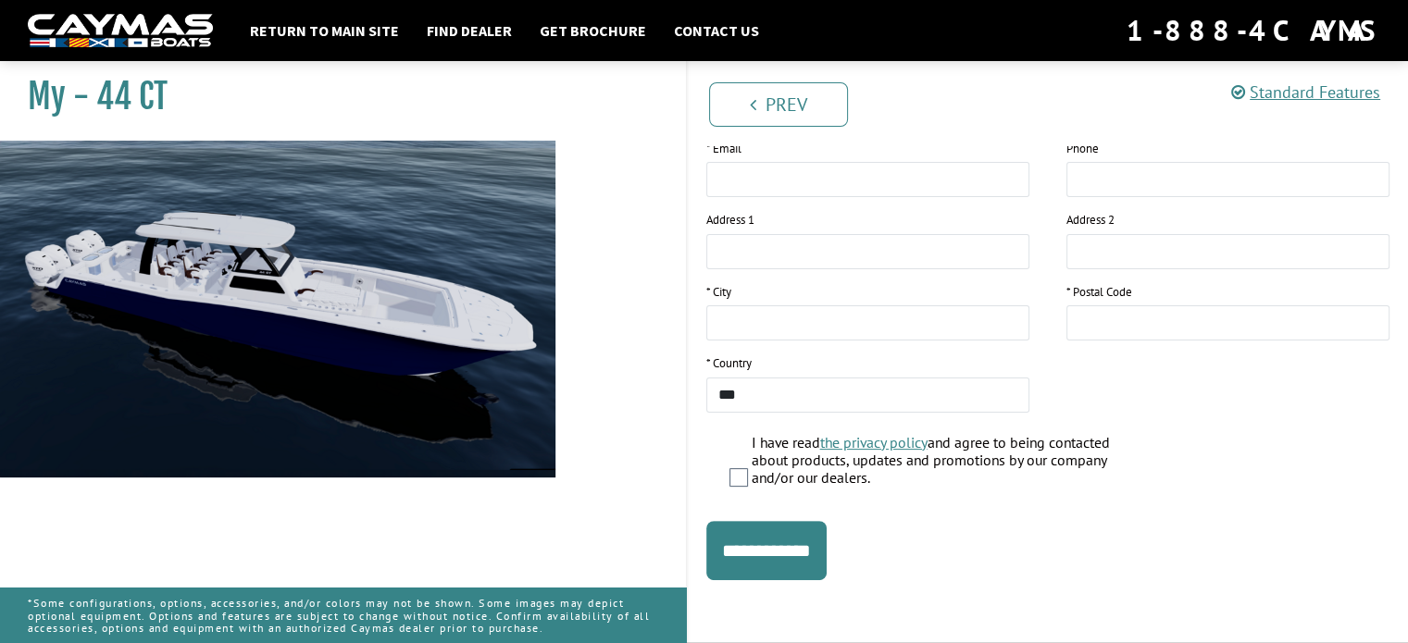
scroll to position [0, 0]
